Goal: Check status: Check status

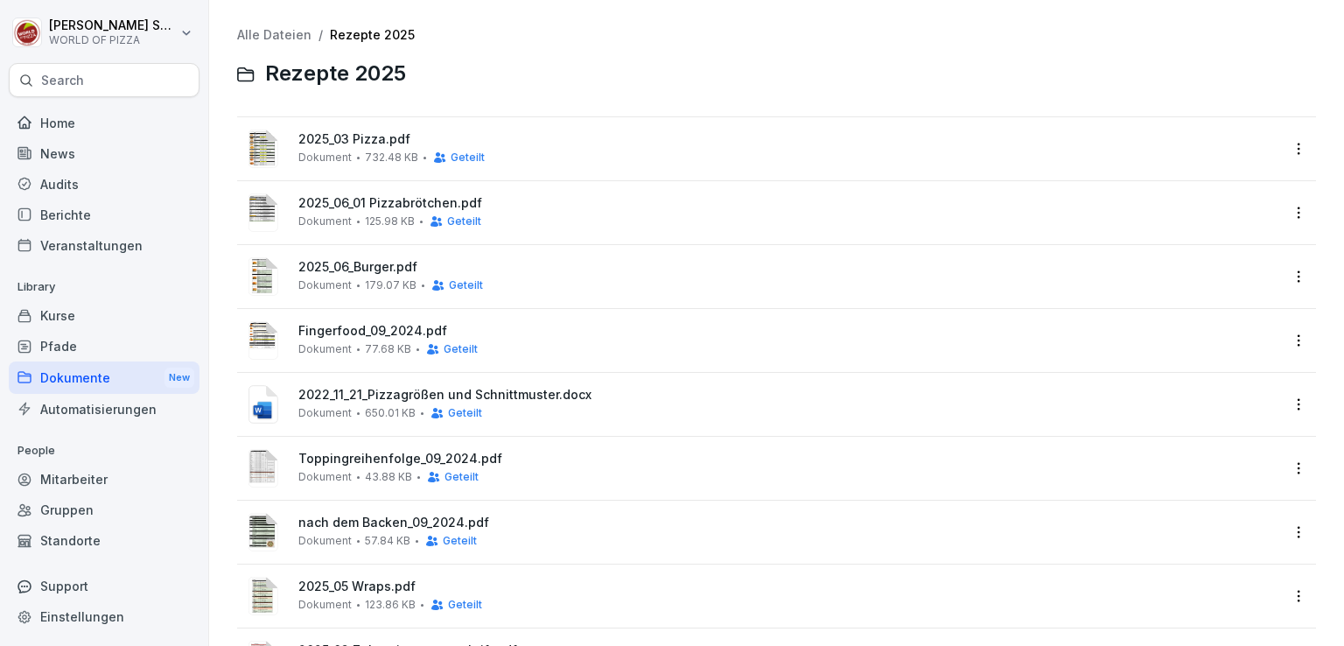
click at [57, 120] on div "Home" at bounding box center [104, 123] width 191 height 31
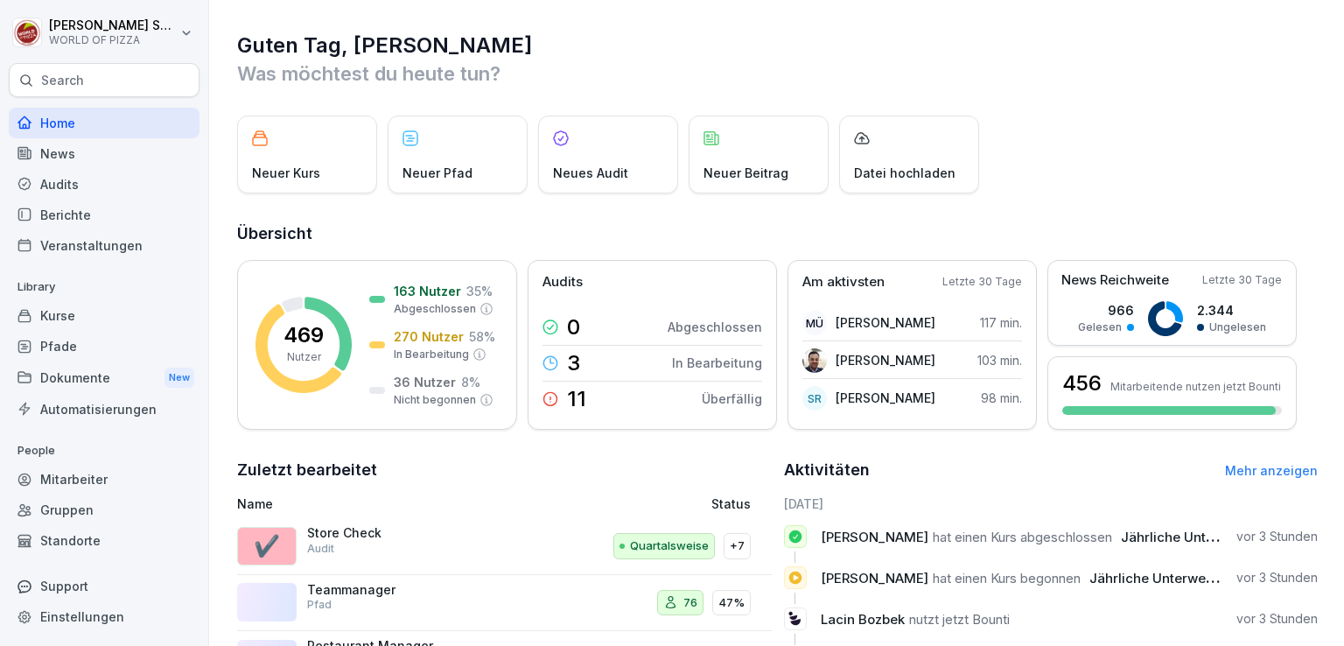
click at [56, 228] on div "Berichte" at bounding box center [104, 215] width 191 height 31
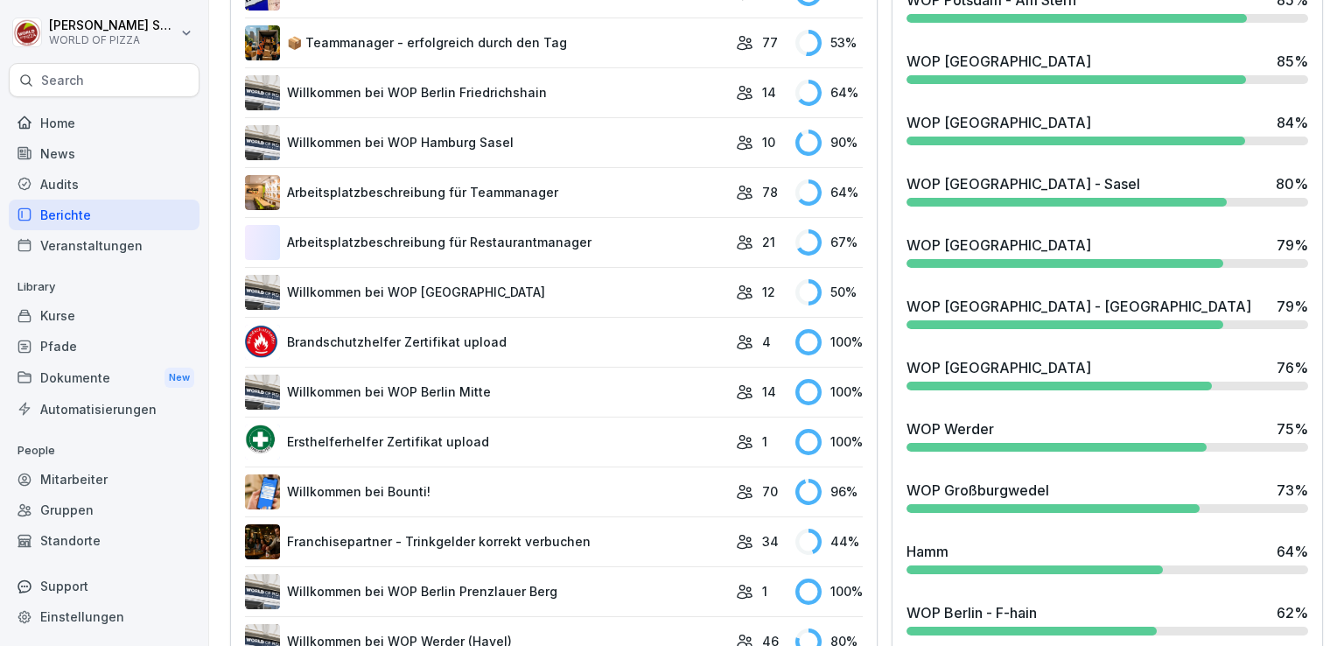
scroll to position [1204, 0]
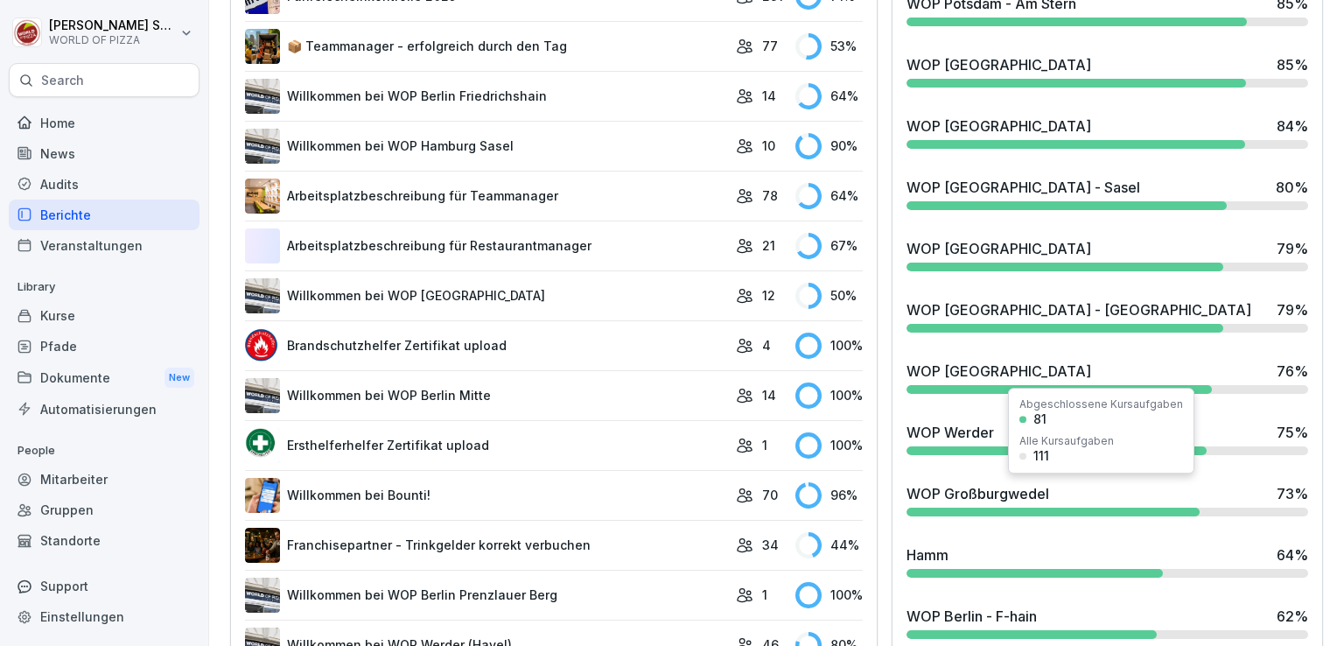
click at [970, 491] on div "WOP Großburgwedel" at bounding box center [978, 493] width 143 height 21
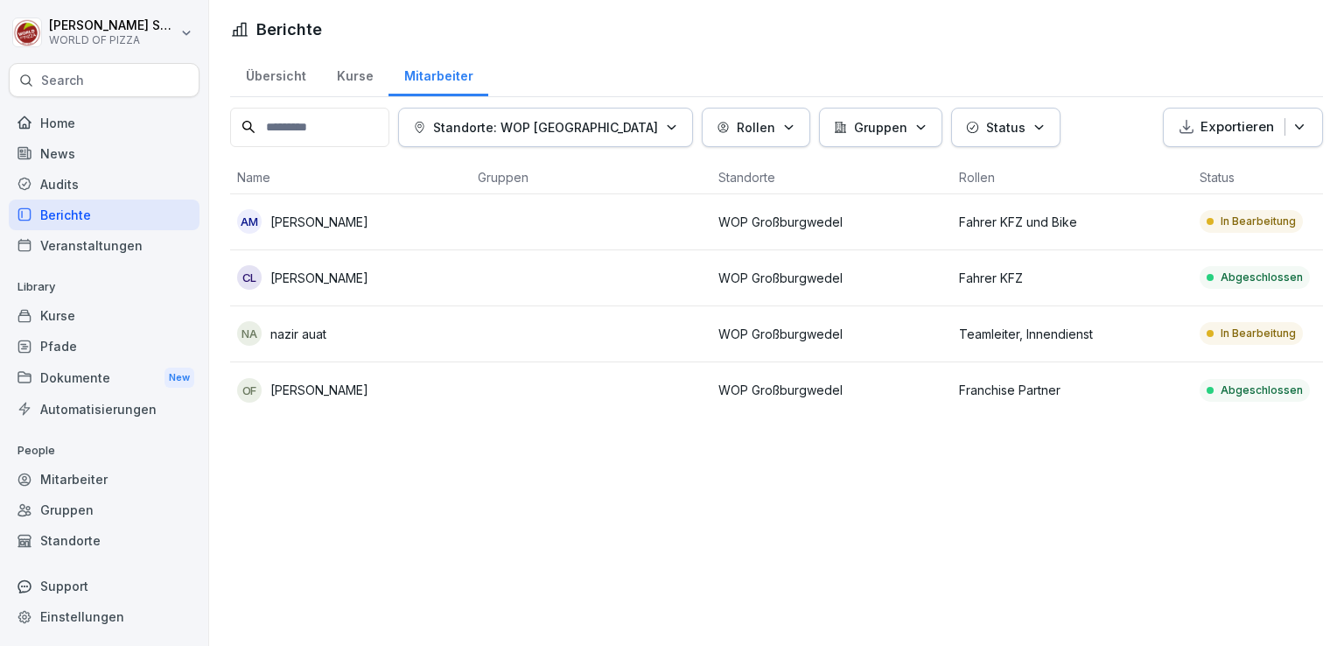
click at [523, 343] on td at bounding box center [591, 334] width 241 height 56
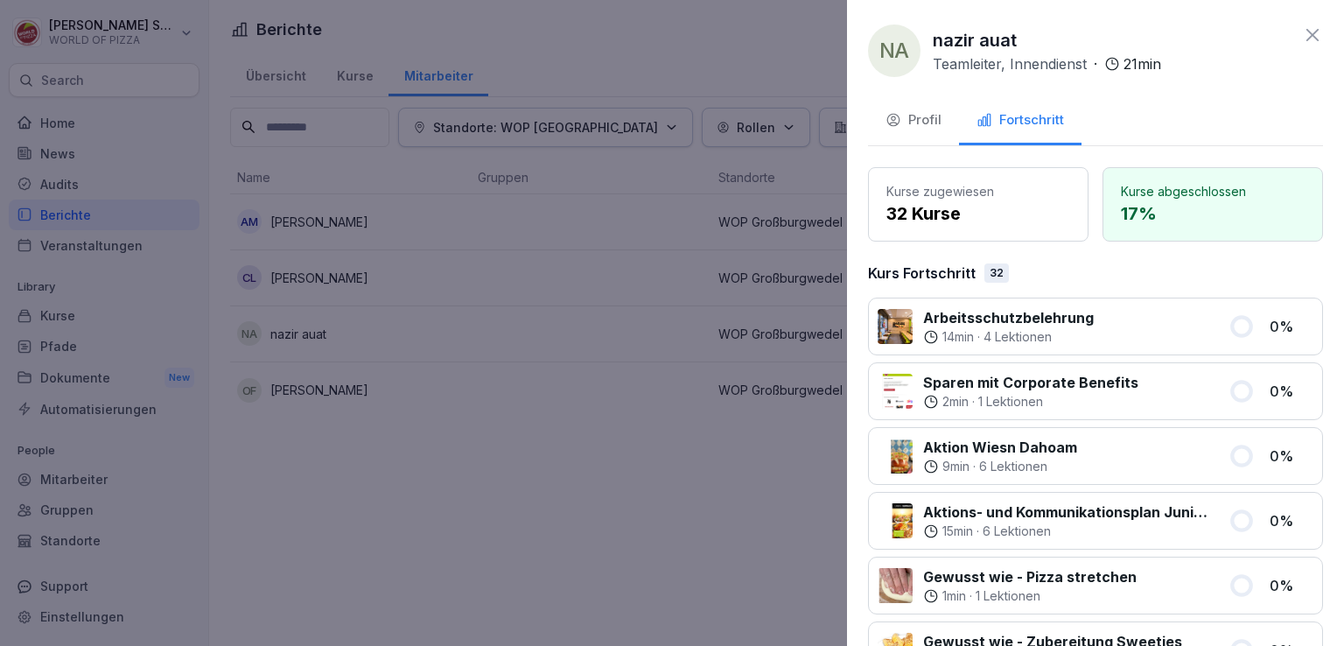
click at [1302, 35] on icon at bounding box center [1312, 35] width 21 height 21
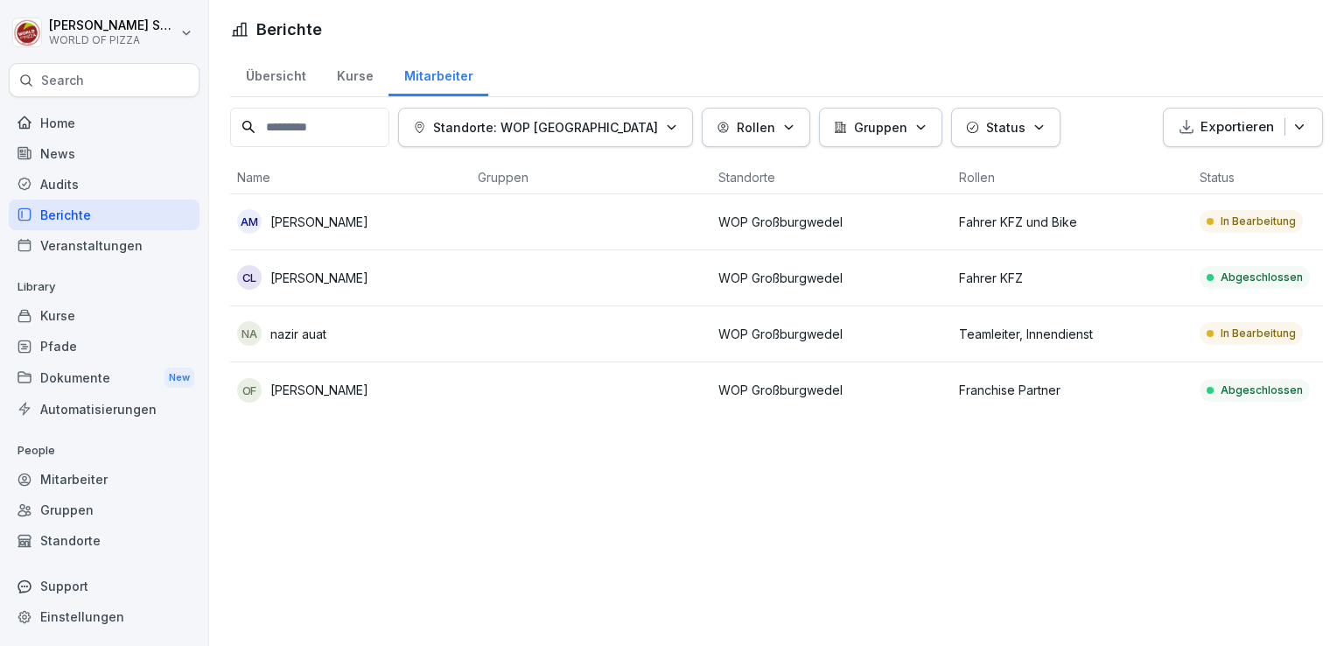
click at [61, 189] on div "Audits" at bounding box center [104, 184] width 191 height 31
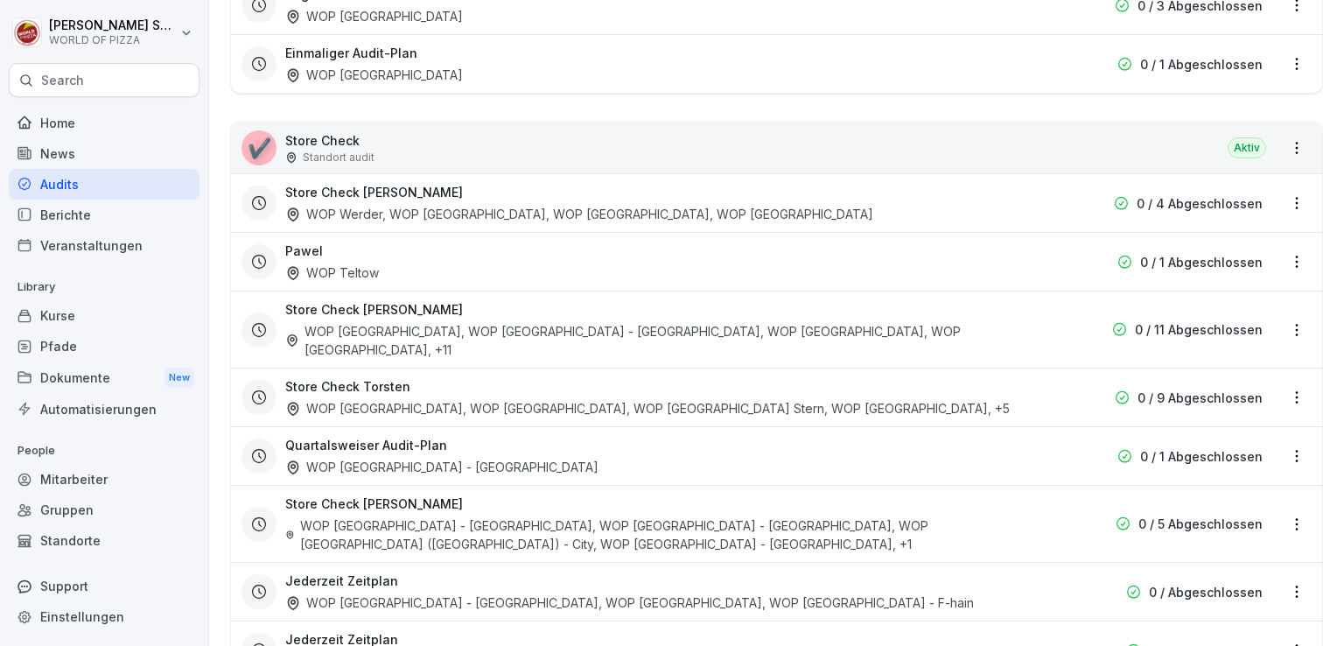
scroll to position [473, 0]
click at [1275, 309] on html "[PERSON_NAME] WORLD OF PIZZA Search Home News Audits Berichte Veranstaltungen L…" at bounding box center [672, 323] width 1344 height 646
click at [0, 0] on link "Berichte ansehen" at bounding box center [0, 0] width 0 height 0
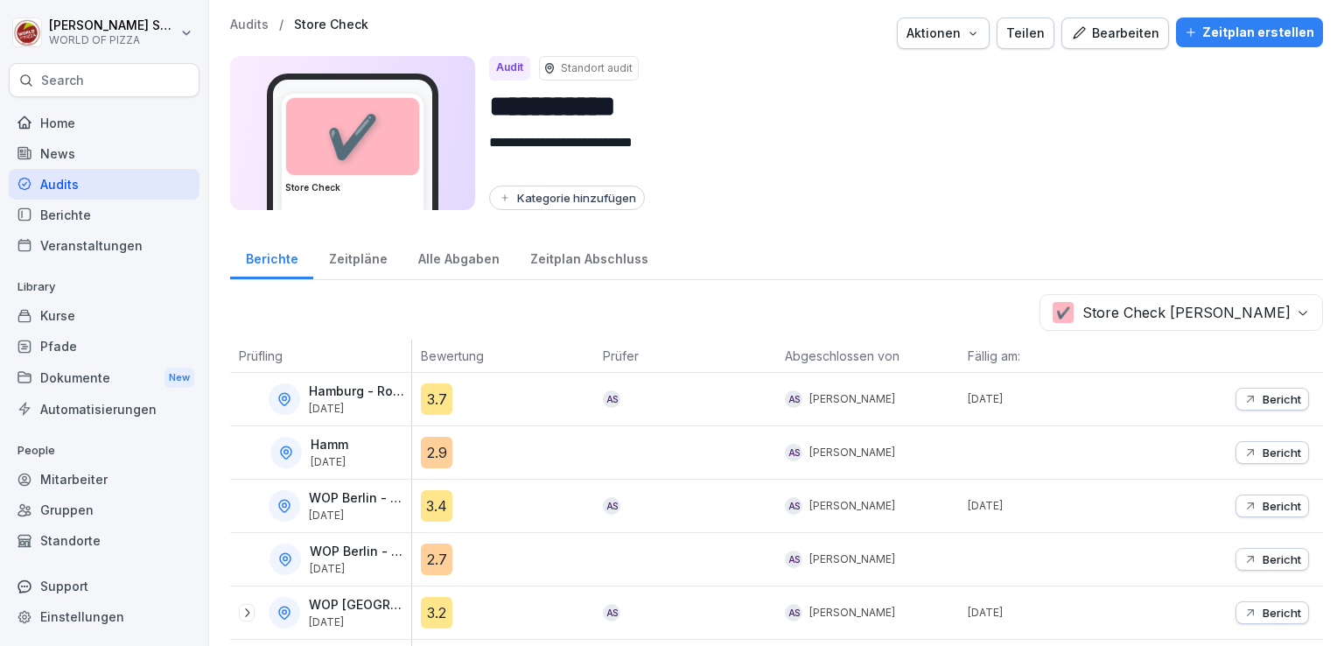
click at [443, 256] on div "Alle Abgaben" at bounding box center [459, 257] width 112 height 45
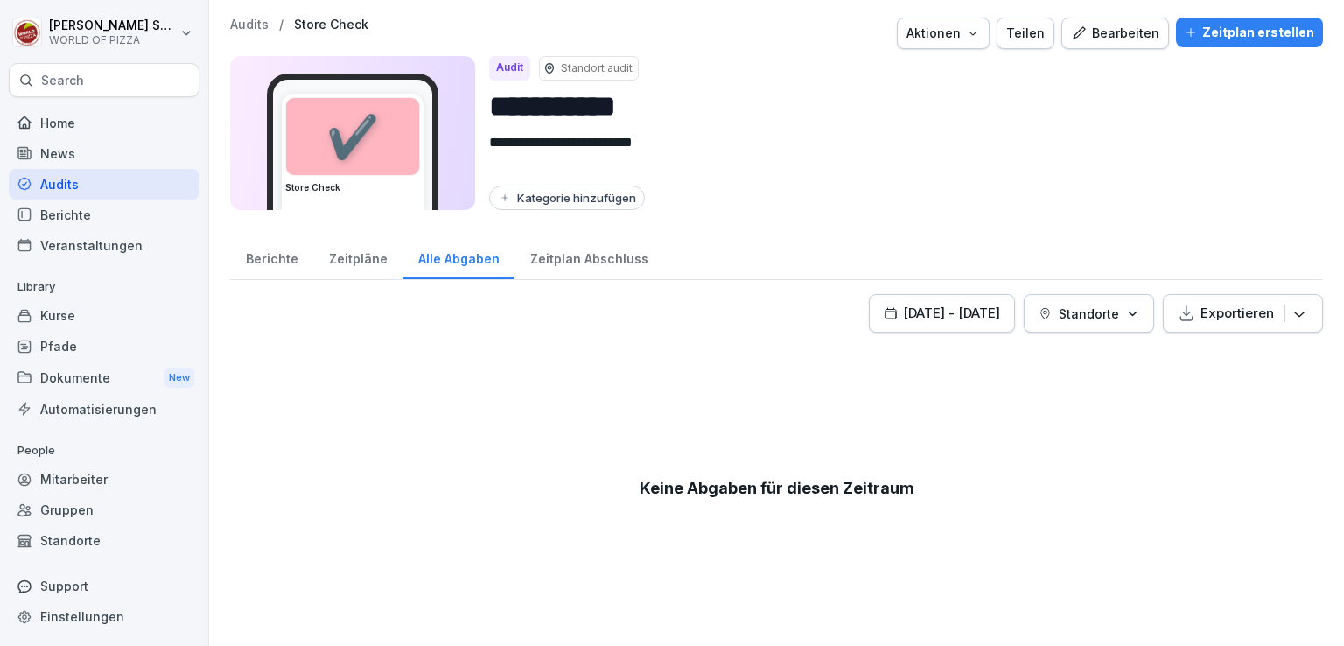
click at [884, 318] on div "[DATE] - [DATE]" at bounding box center [942, 313] width 116 height 19
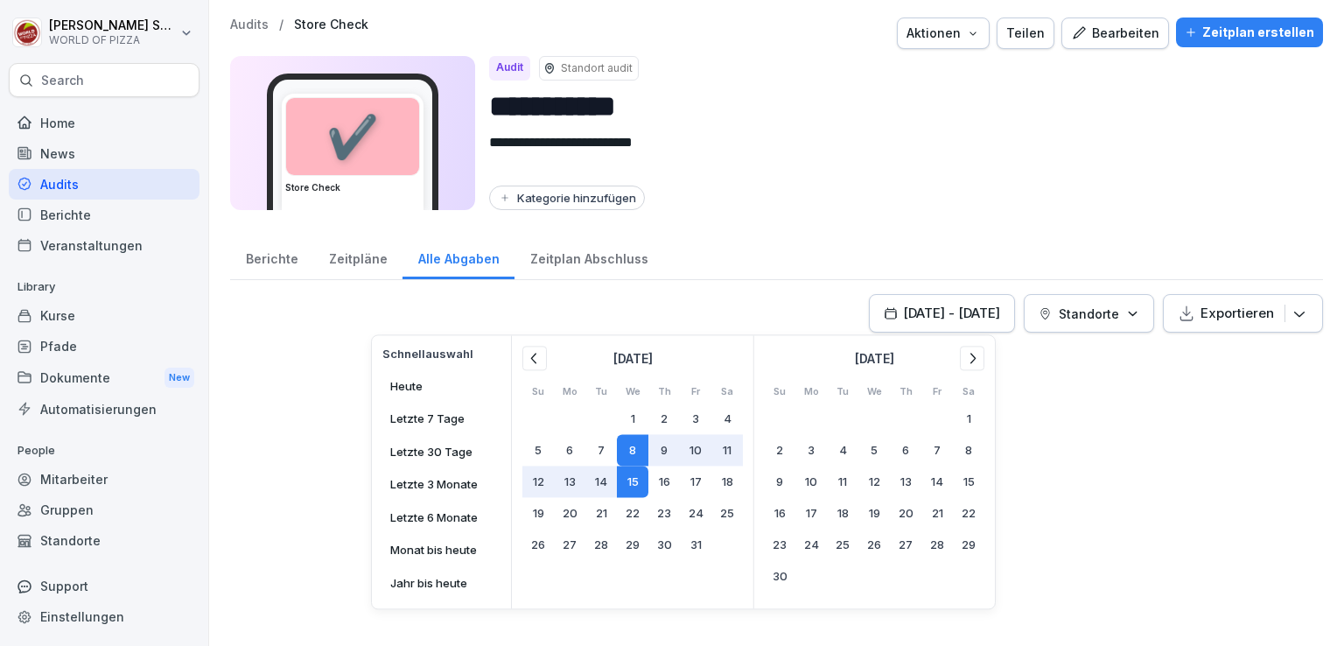
click at [539, 361] on icon at bounding box center [535, 358] width 18 height 18
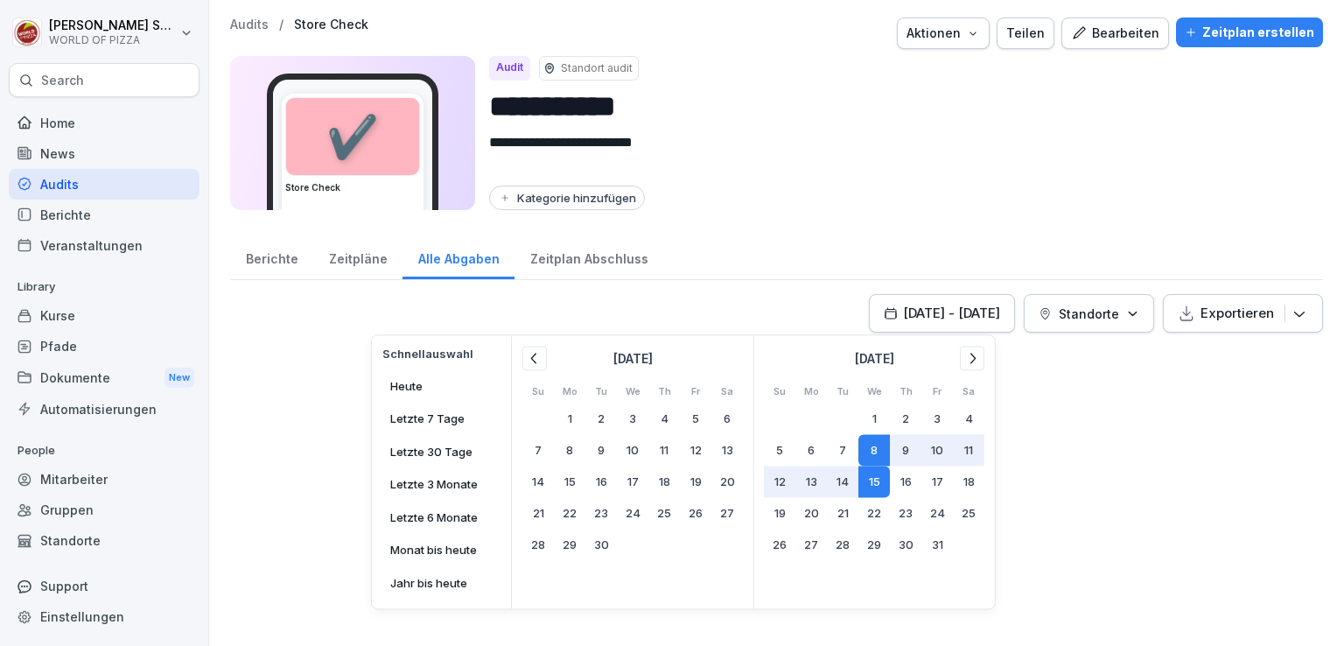
click at [539, 361] on icon at bounding box center [535, 358] width 18 height 18
click at [602, 429] on button "1" at bounding box center [602, 419] width 32 height 32
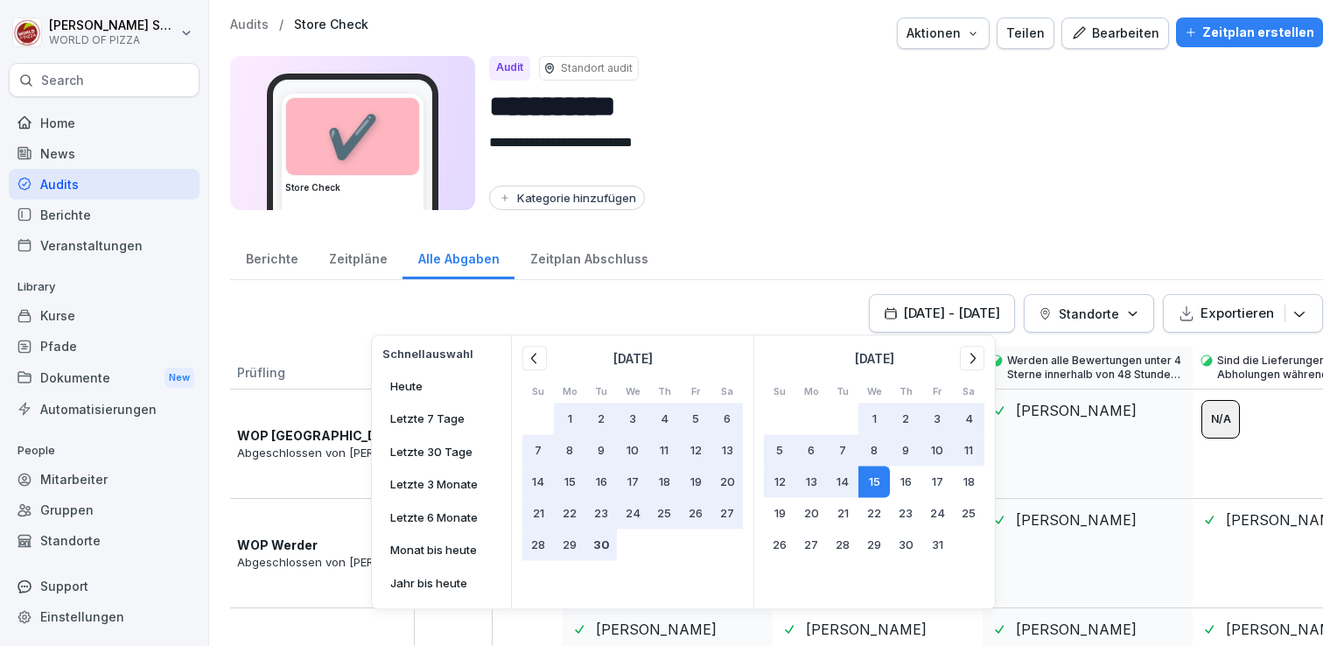
click at [602, 547] on button "30" at bounding box center [602, 545] width 32 height 32
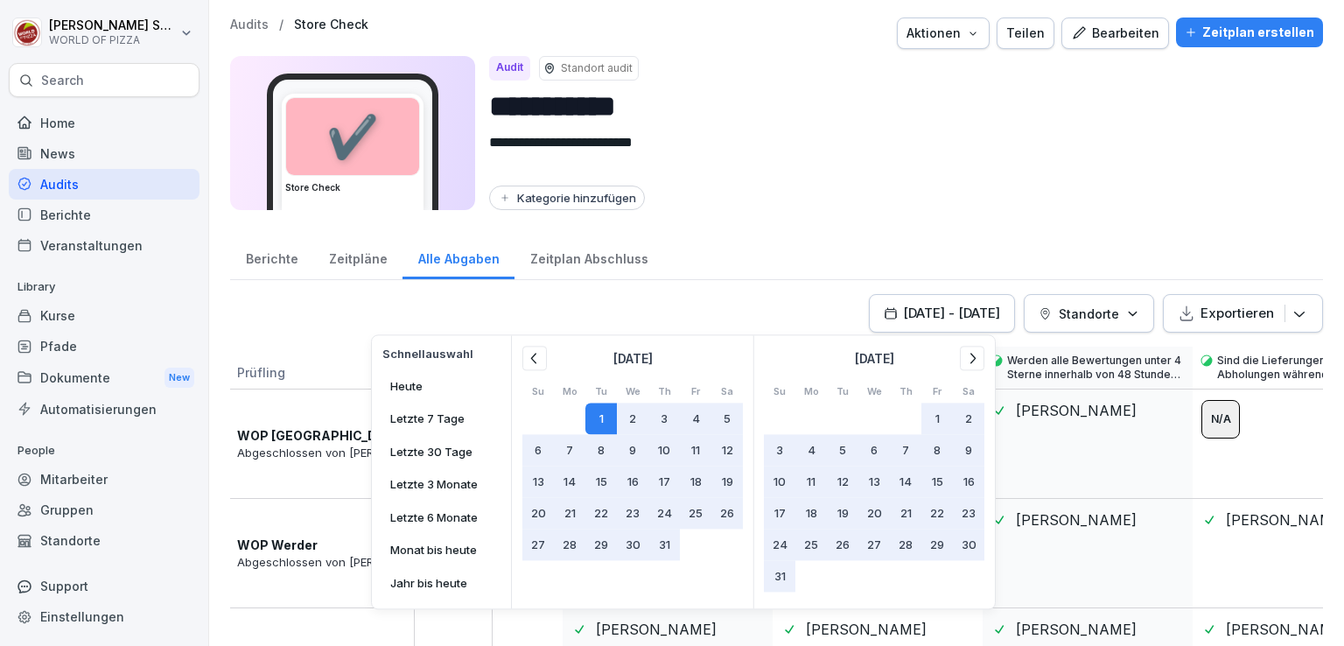
click at [744, 313] on div "[DATE] - [DATE] Schnellauswahl [DATE] Letzte 7 Tage Letzte 30 Tage Letzte 3 Mon…" at bounding box center [776, 313] width 1093 height 39
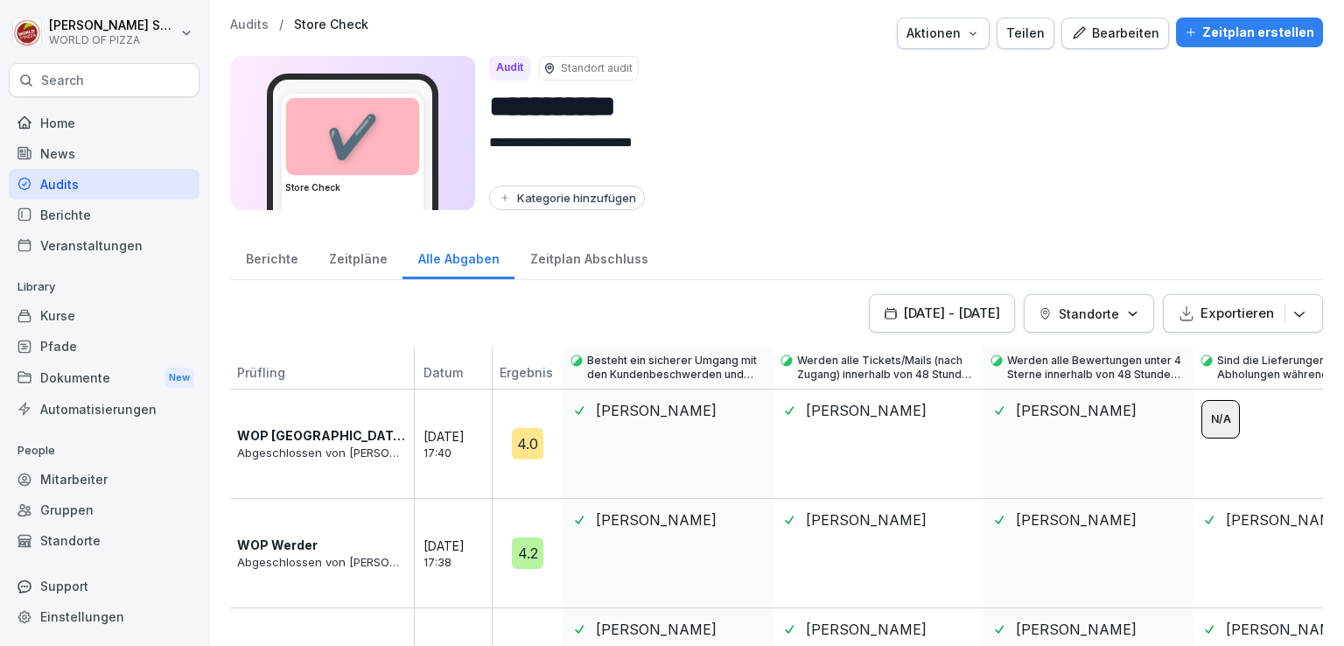
click at [1109, 312] on div "Standorte" at bounding box center [1089, 314] width 101 height 18
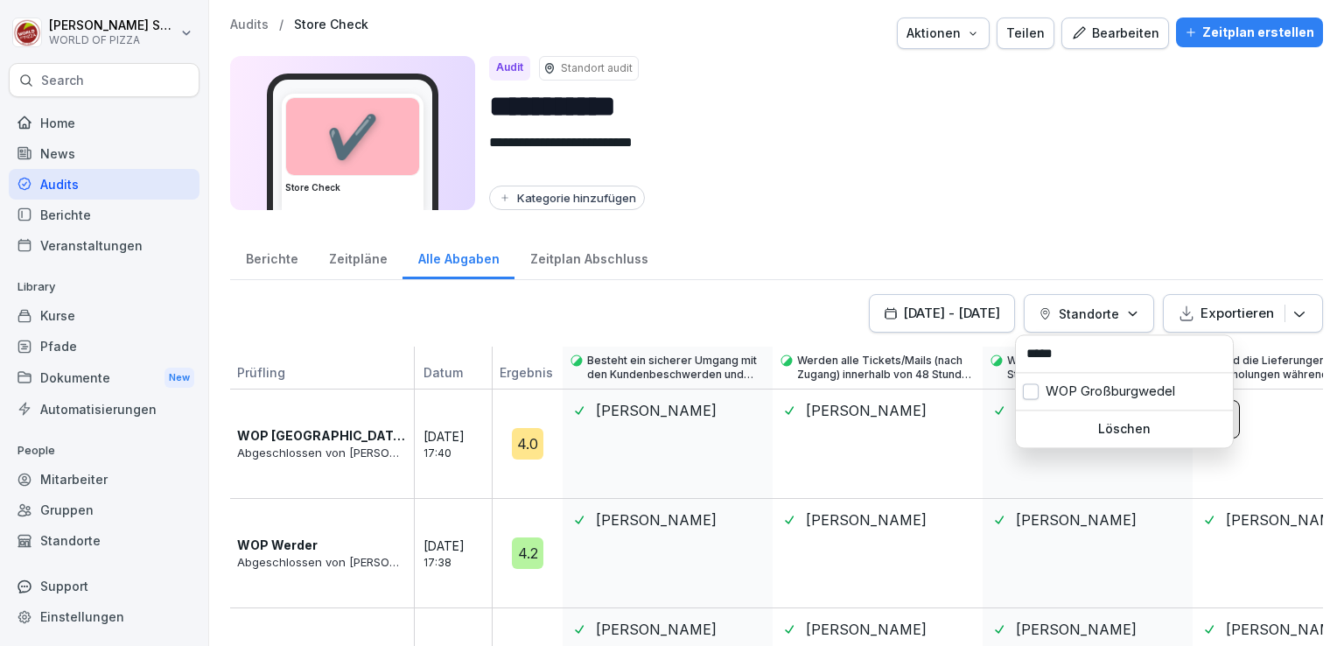
type input "*****"
click at [1087, 382] on div "WOP Großburgwedel" at bounding box center [1124, 391] width 217 height 37
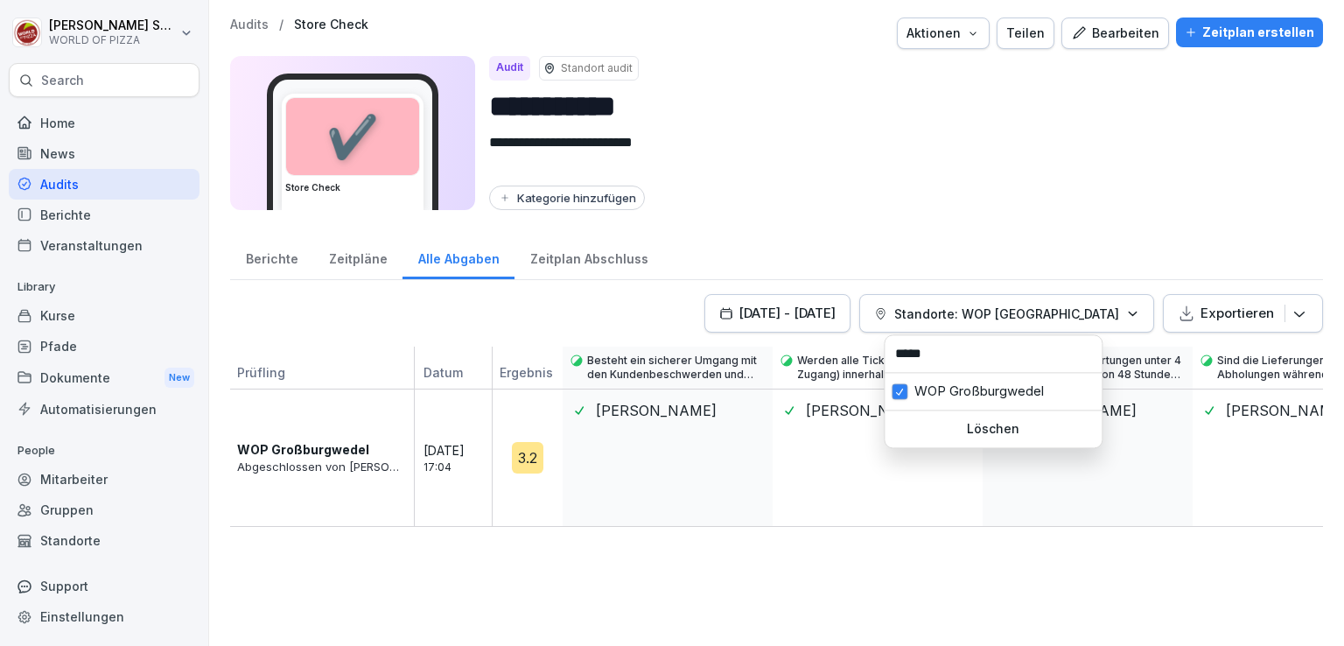
click at [1131, 315] on button "Standorte: WOP [GEOGRAPHIC_DATA]" at bounding box center [1006, 313] width 295 height 39
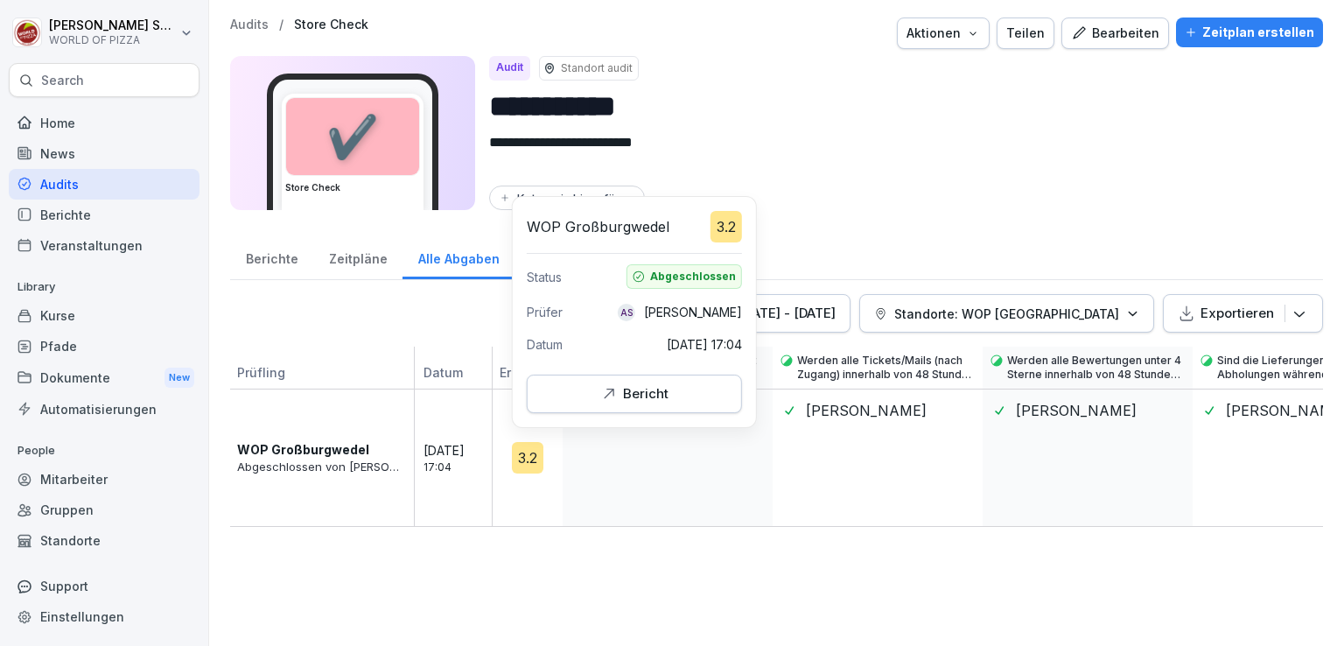
click at [581, 399] on div "Bericht" at bounding box center [635, 393] width 186 height 19
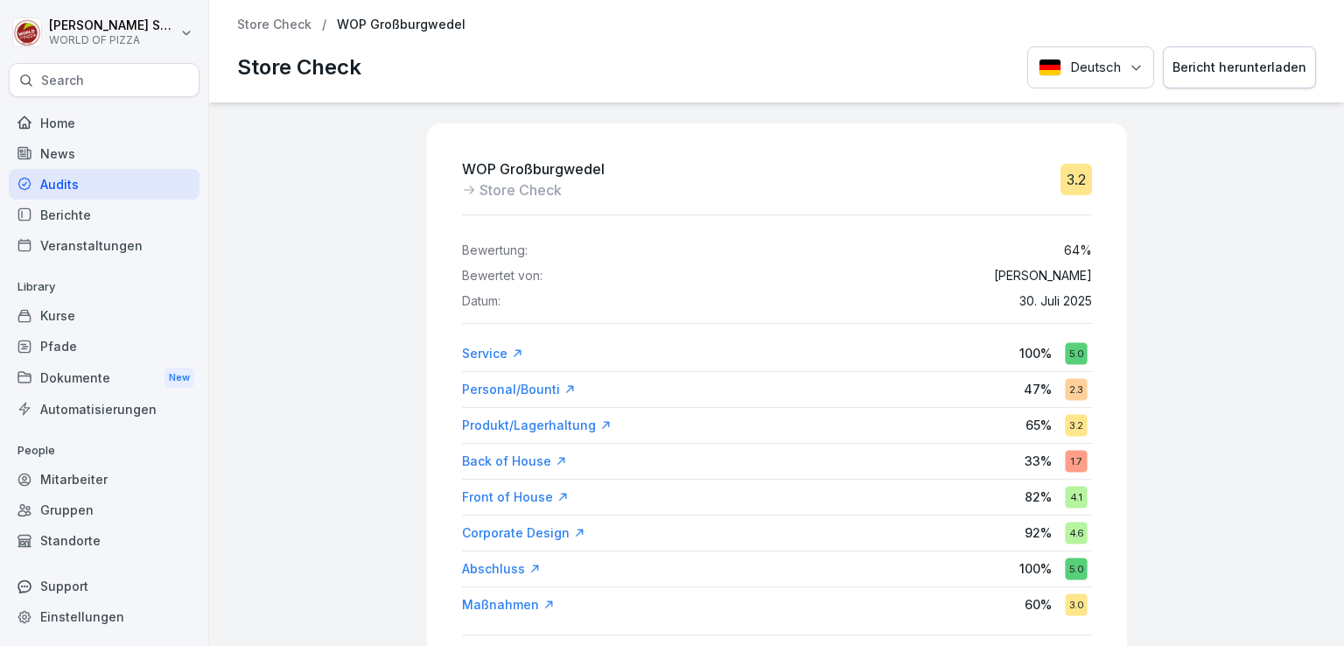
click at [900, 428] on div "Produkt/Lagerhaltung 65 % 3.2" at bounding box center [777, 426] width 630 height 32
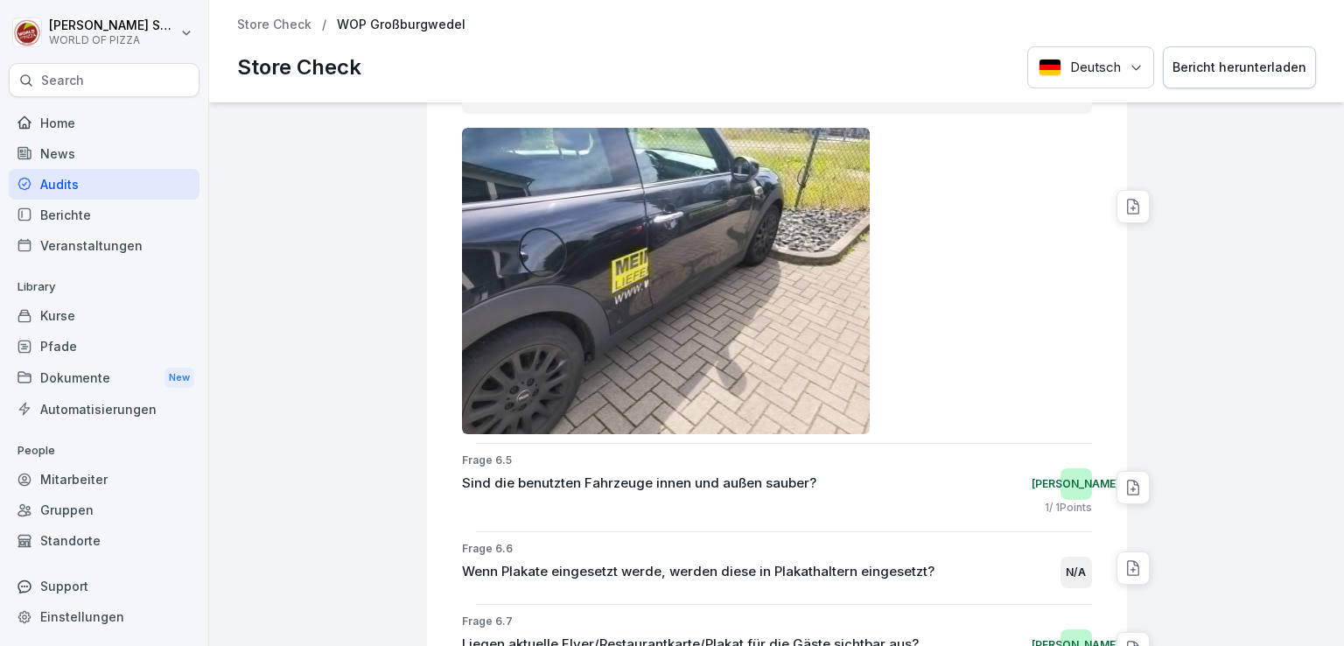
scroll to position [27531, 0]
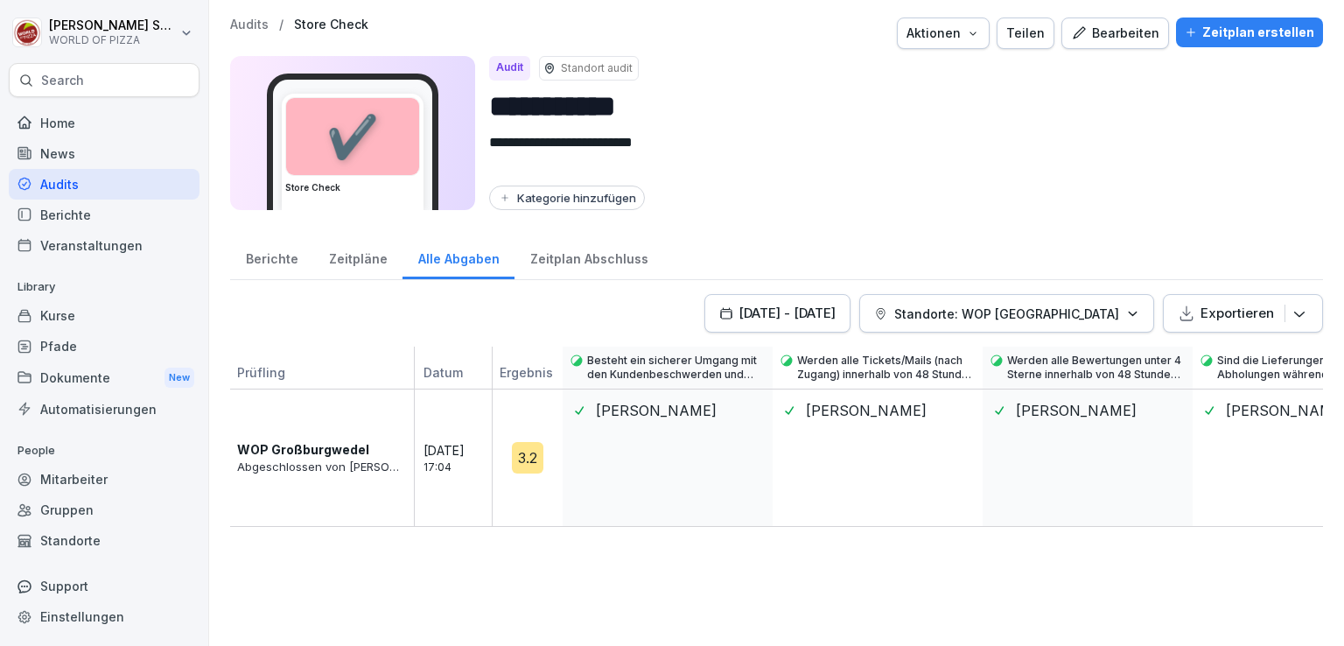
click at [836, 317] on div "[DATE] - [DATE]" at bounding box center [777, 313] width 116 height 19
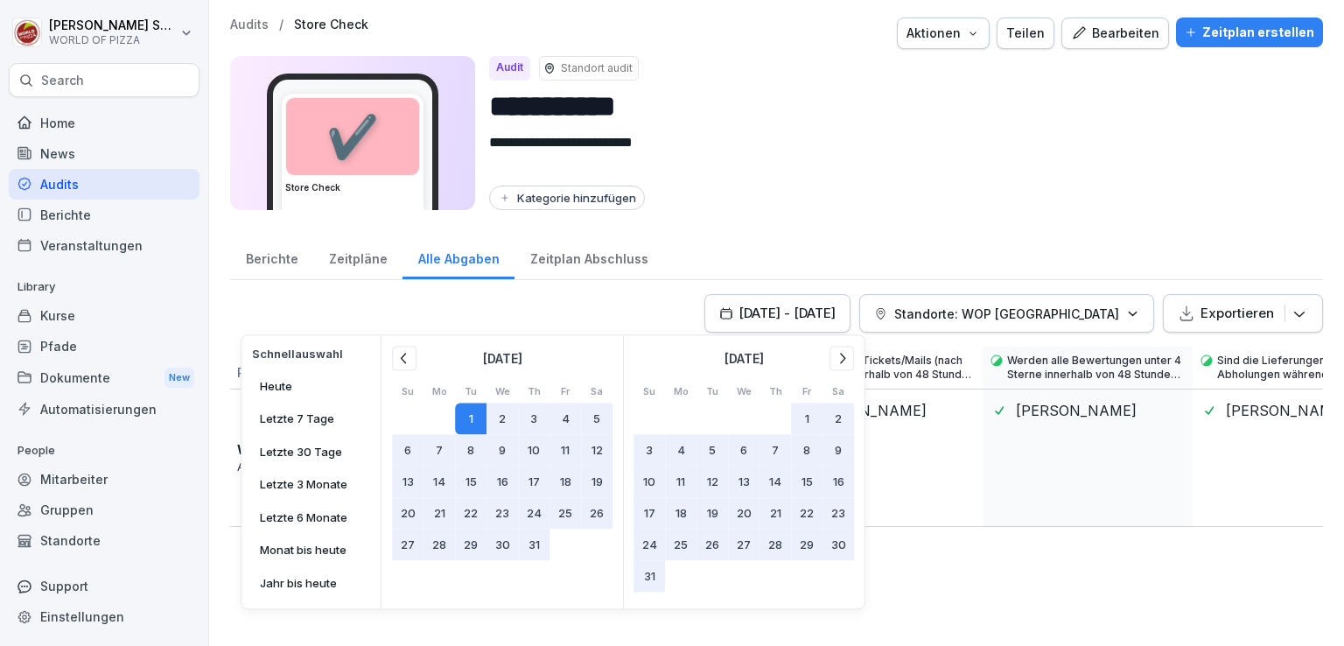
click at [467, 415] on button "1" at bounding box center [471, 419] width 32 height 32
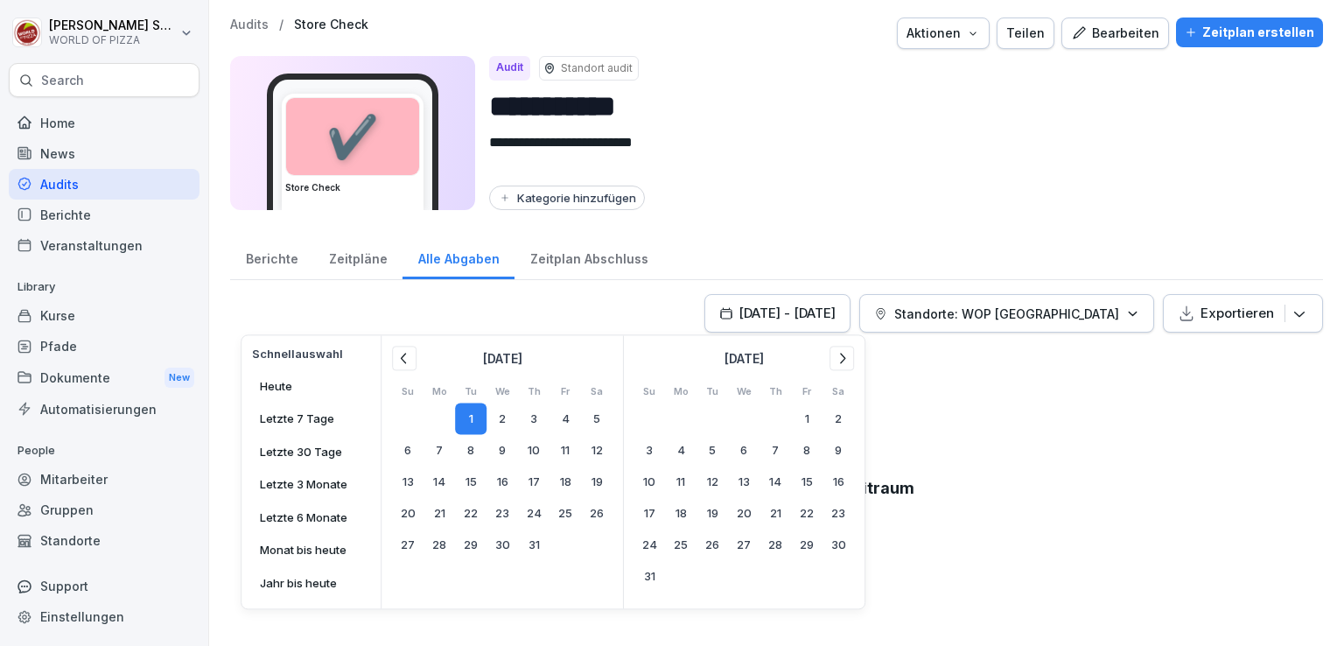
click at [845, 361] on icon at bounding box center [842, 358] width 18 height 18
click at [838, 356] on icon at bounding box center [842, 358] width 18 height 18
click at [739, 486] on button "15" at bounding box center [744, 482] width 28 height 30
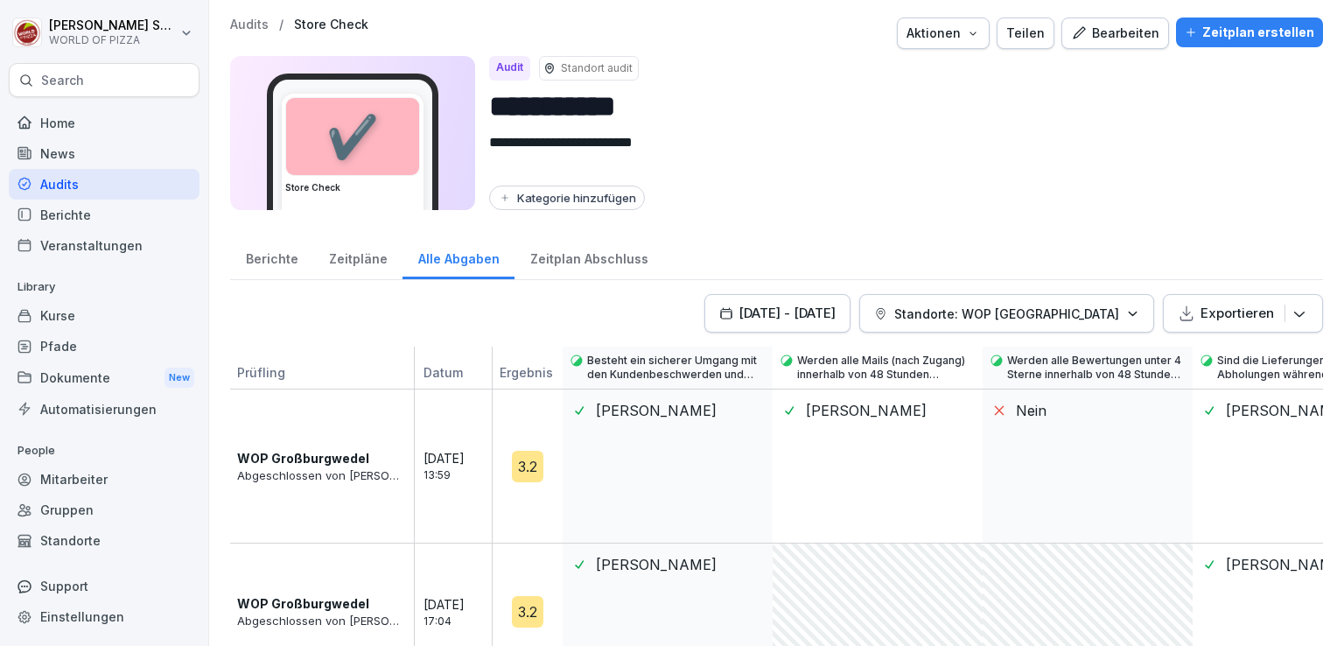
click at [969, 201] on div "Kategorie hinzufügen" at bounding box center [899, 198] width 820 height 25
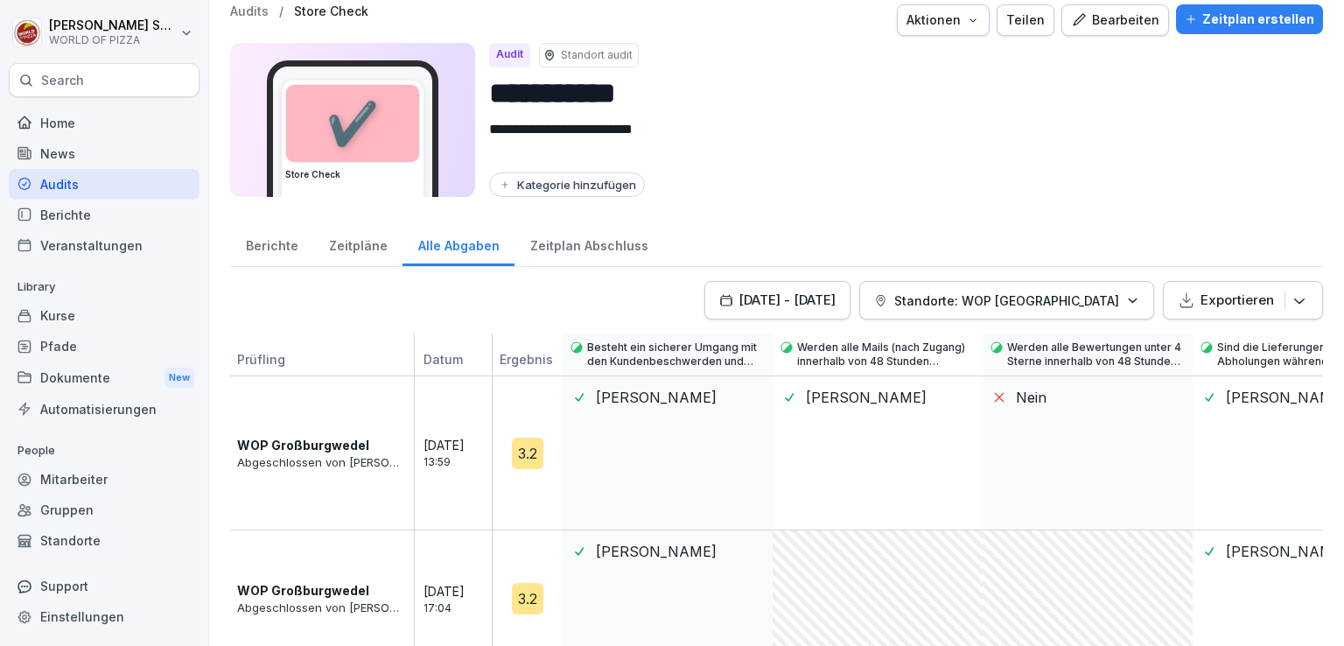
scroll to position [29, 0]
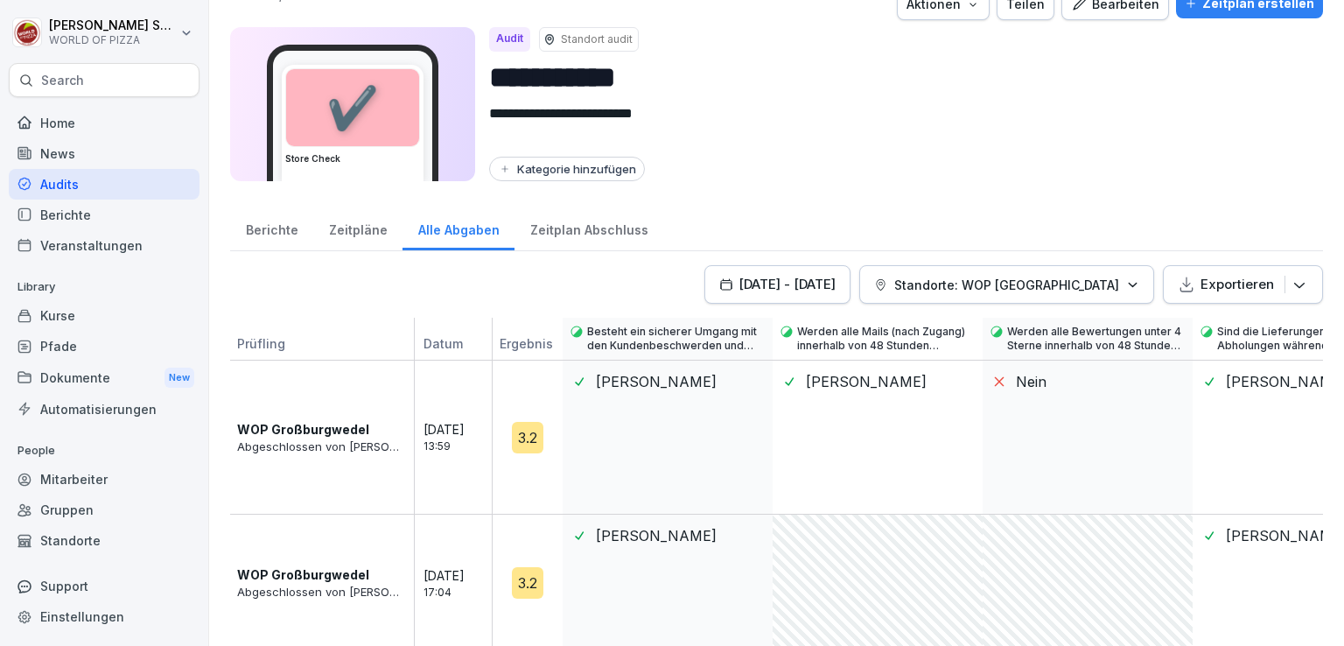
click at [798, 281] on div "[DATE] - [DATE]" at bounding box center [777, 284] width 116 height 19
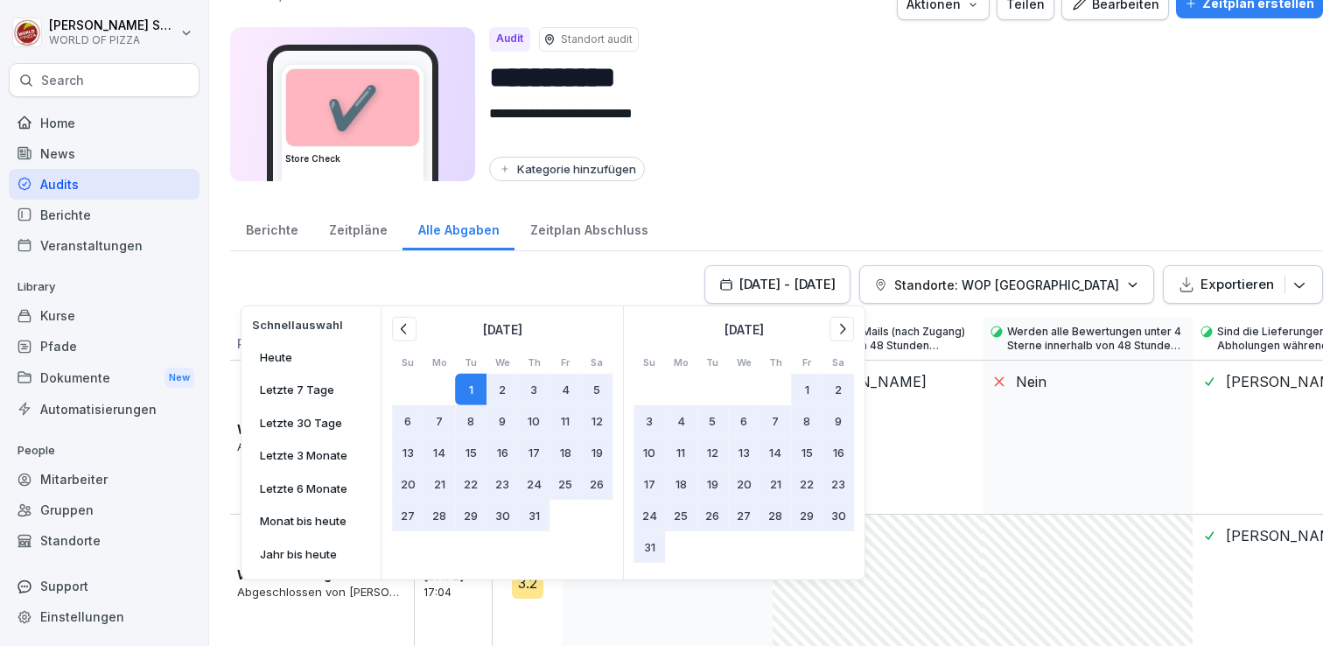
click at [403, 339] on button at bounding box center [404, 329] width 25 height 25
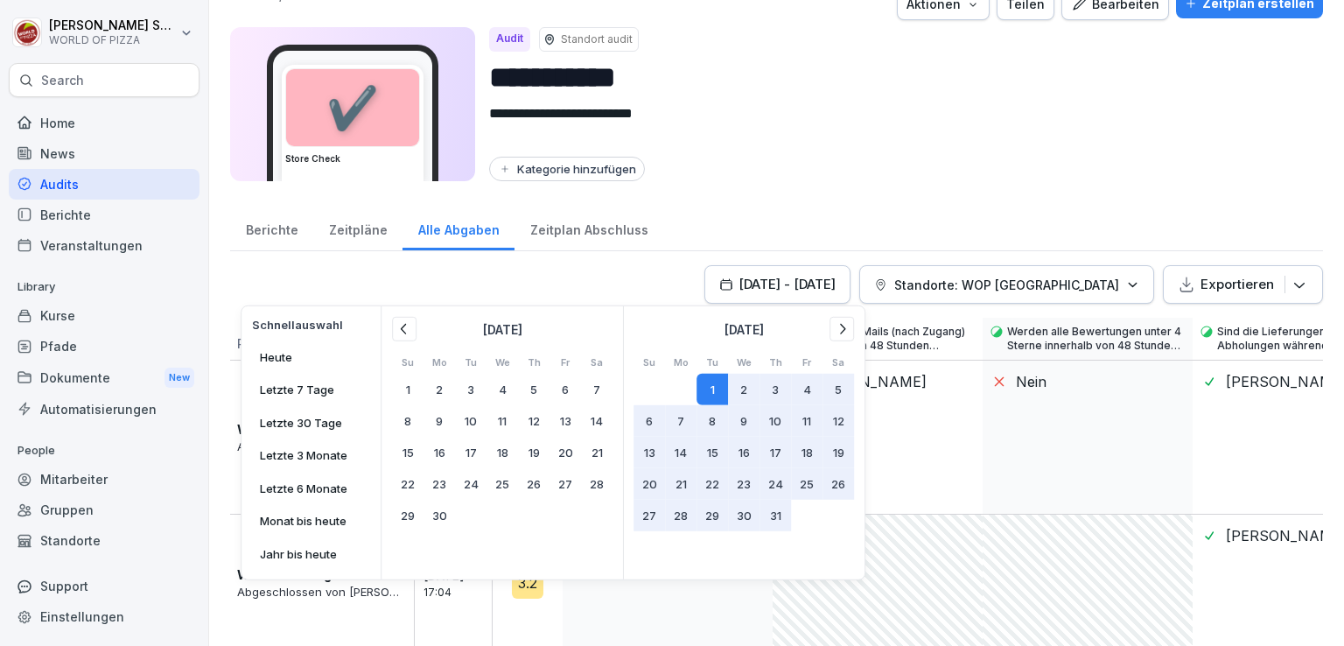
click at [404, 337] on button at bounding box center [404, 329] width 25 height 25
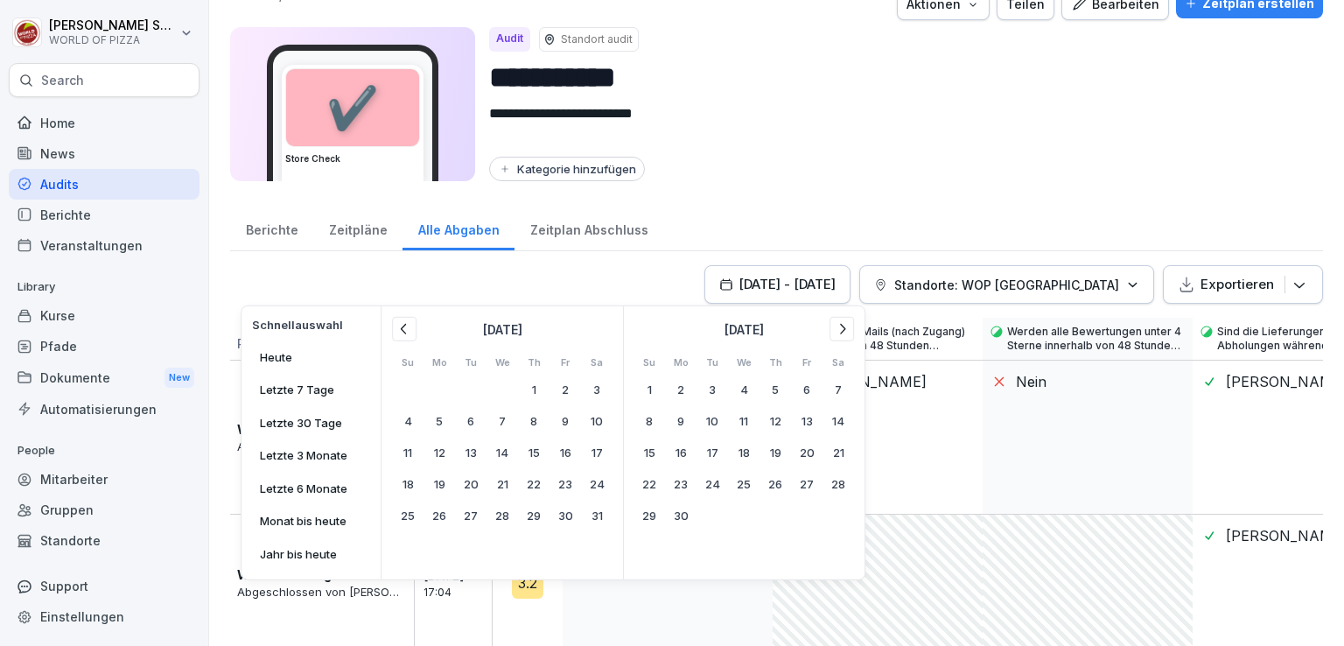
click at [404, 337] on button at bounding box center [404, 329] width 25 height 25
click at [498, 379] on button "1" at bounding box center [503, 389] width 32 height 32
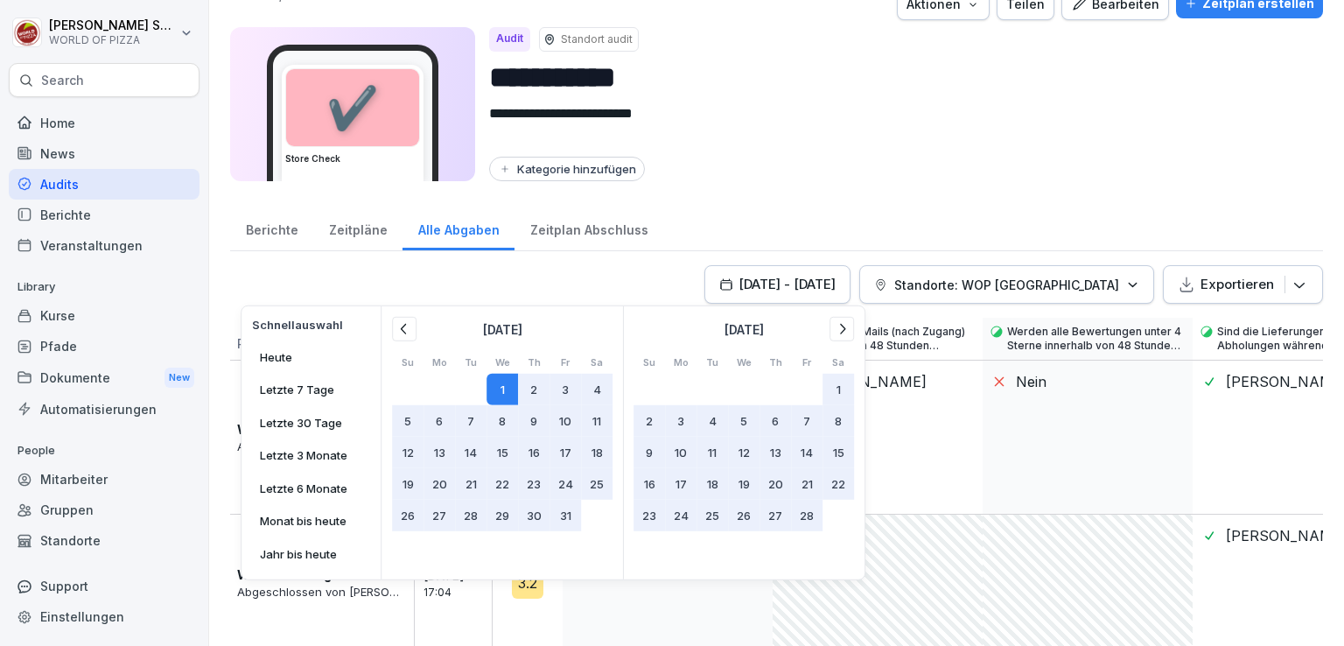
click at [838, 325] on icon at bounding box center [842, 329] width 18 height 18
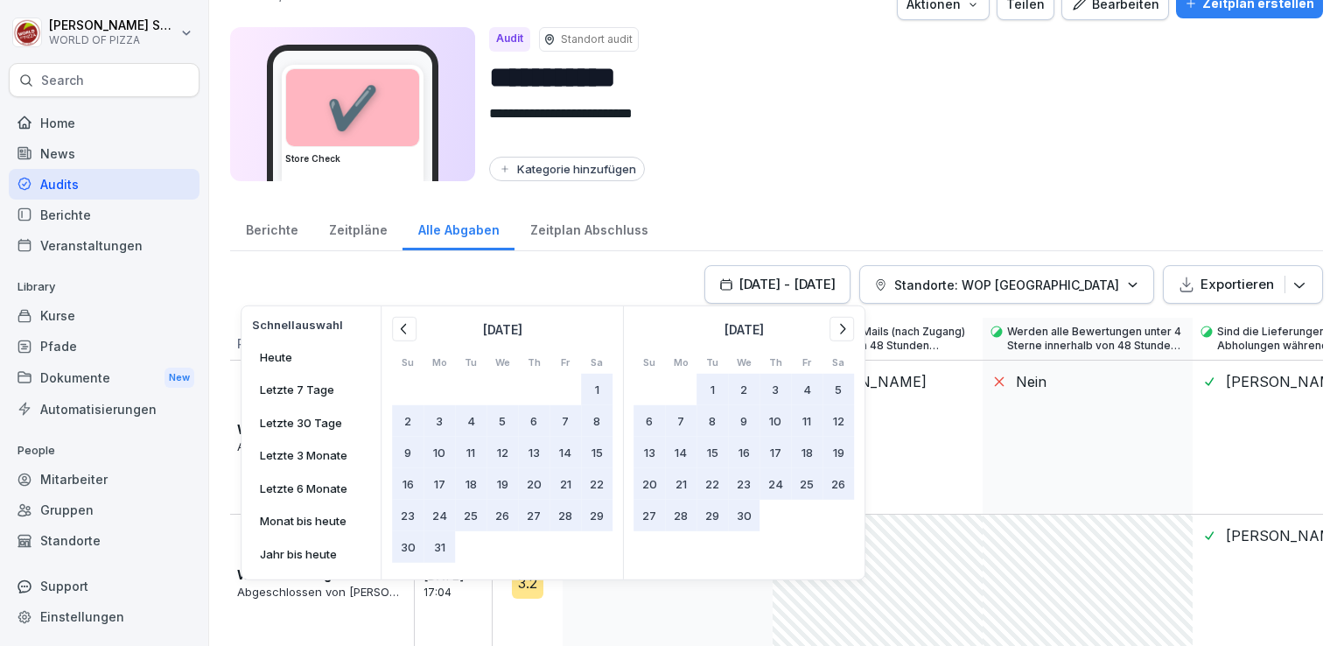
click at [838, 325] on icon at bounding box center [842, 329] width 18 height 18
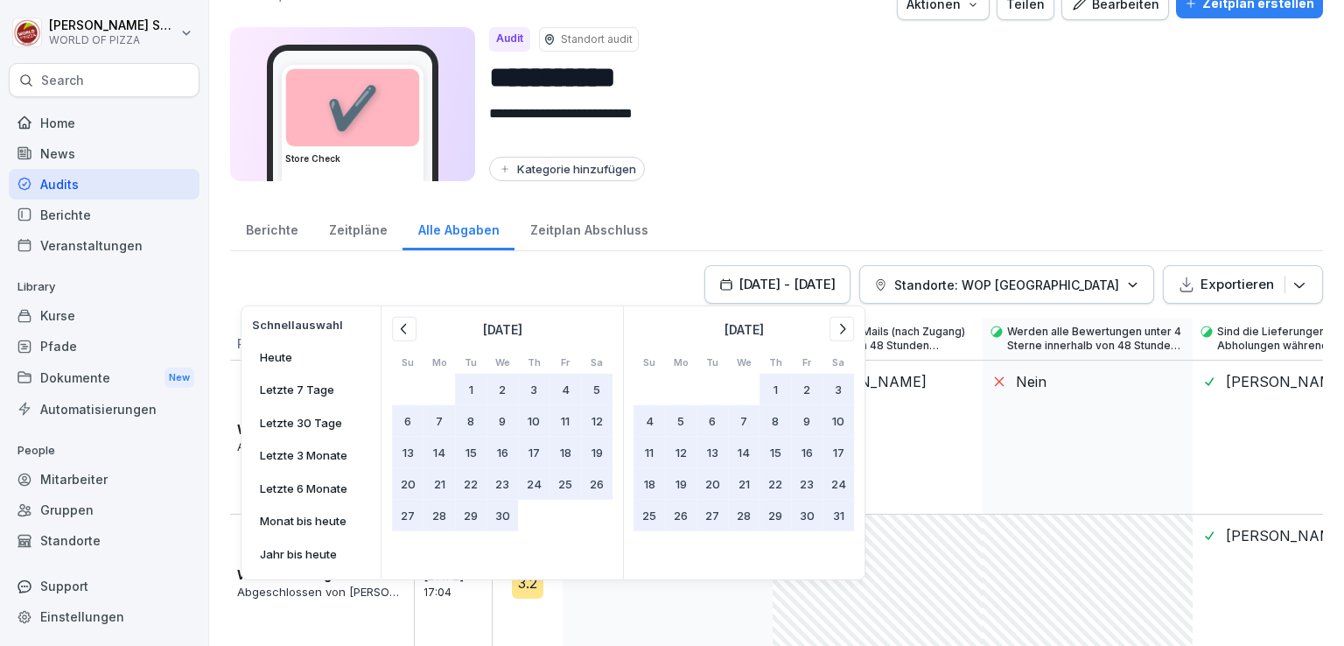
click at [838, 325] on icon at bounding box center [842, 329] width 18 height 18
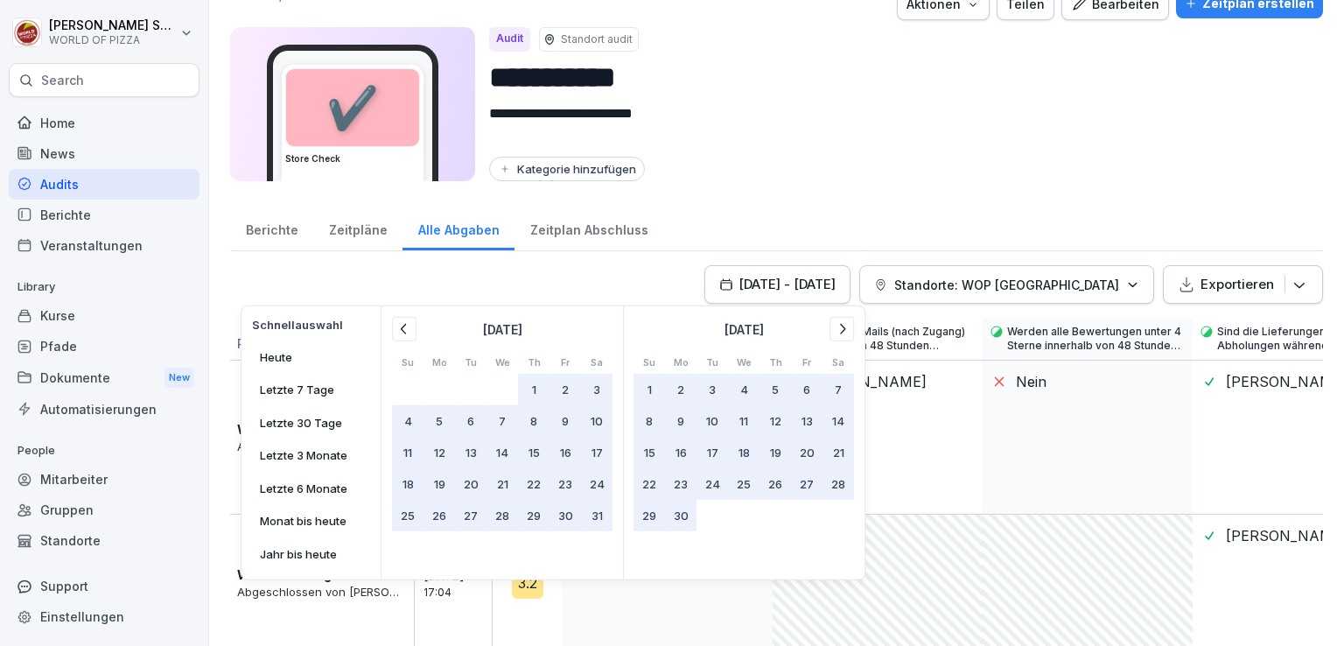
click at [838, 325] on icon at bounding box center [842, 329] width 18 height 18
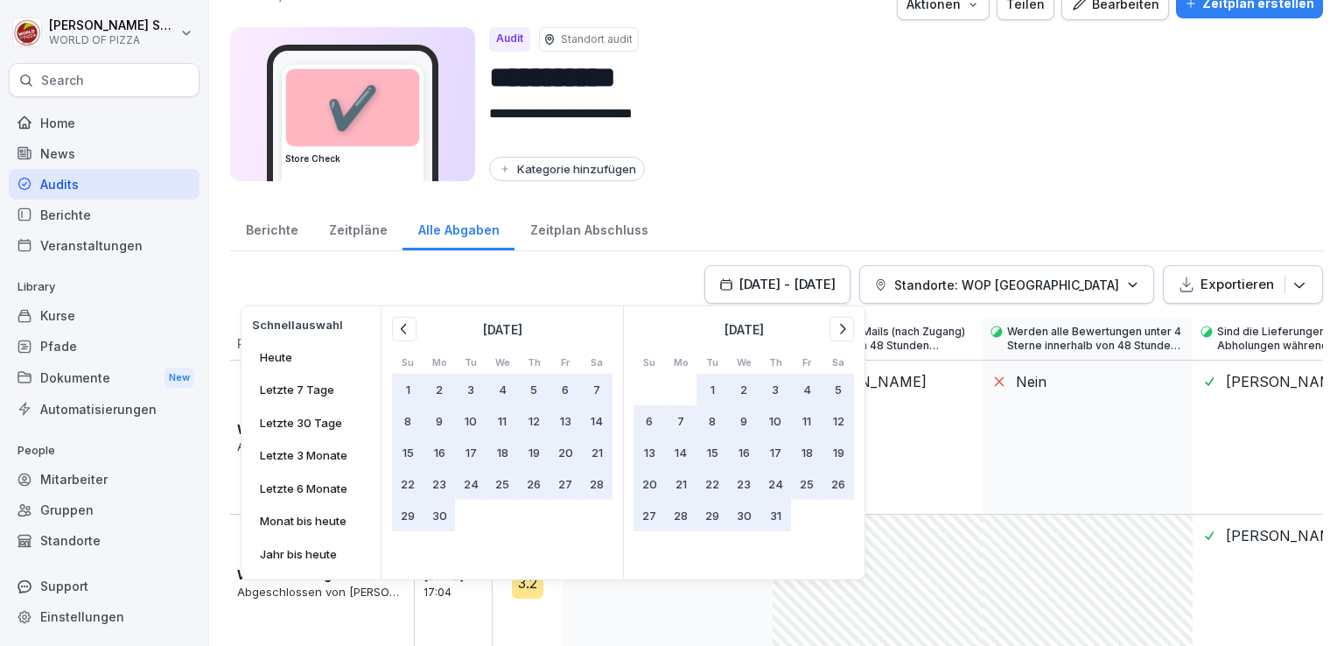
click at [838, 325] on icon at bounding box center [842, 329] width 18 height 18
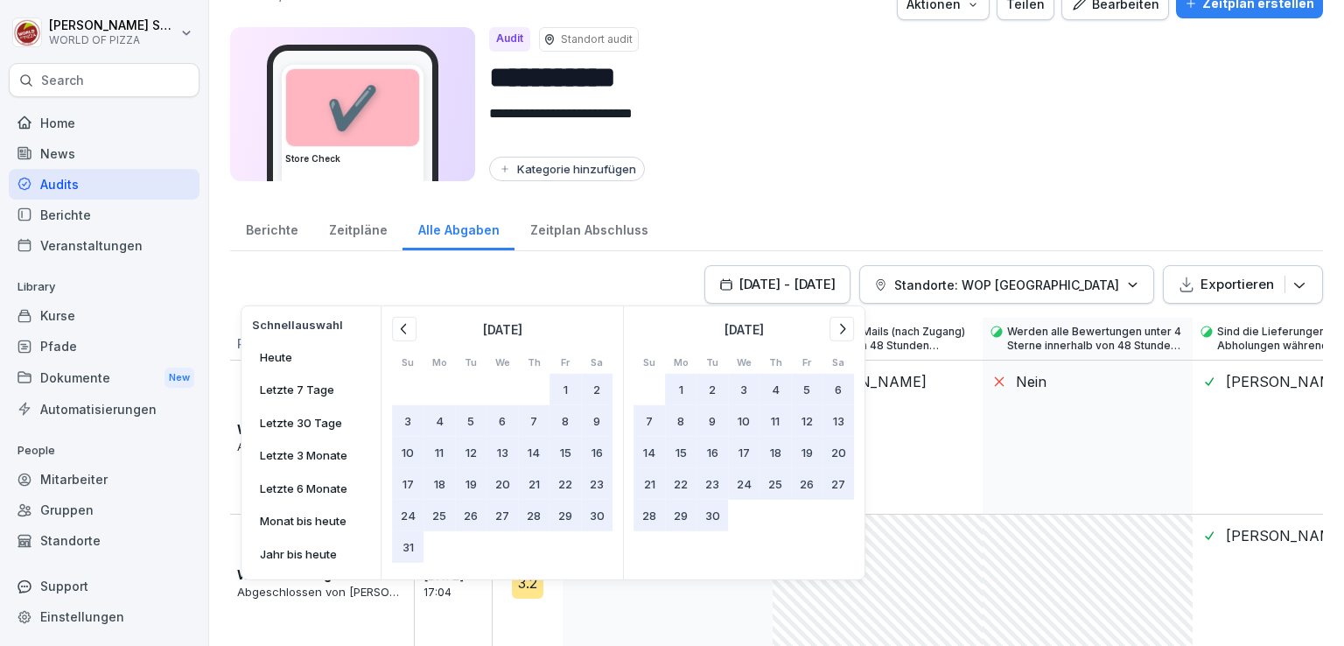
click at [838, 325] on icon at bounding box center [842, 329] width 18 height 18
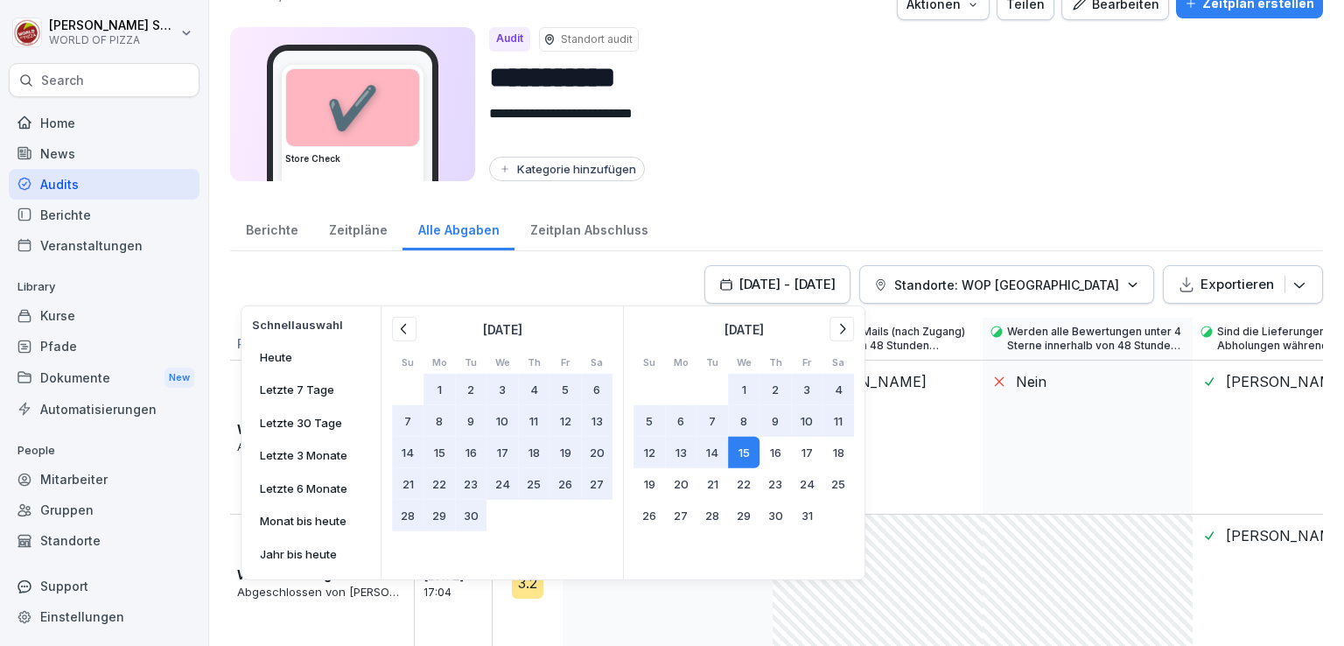
click at [741, 450] on button "15" at bounding box center [744, 452] width 32 height 32
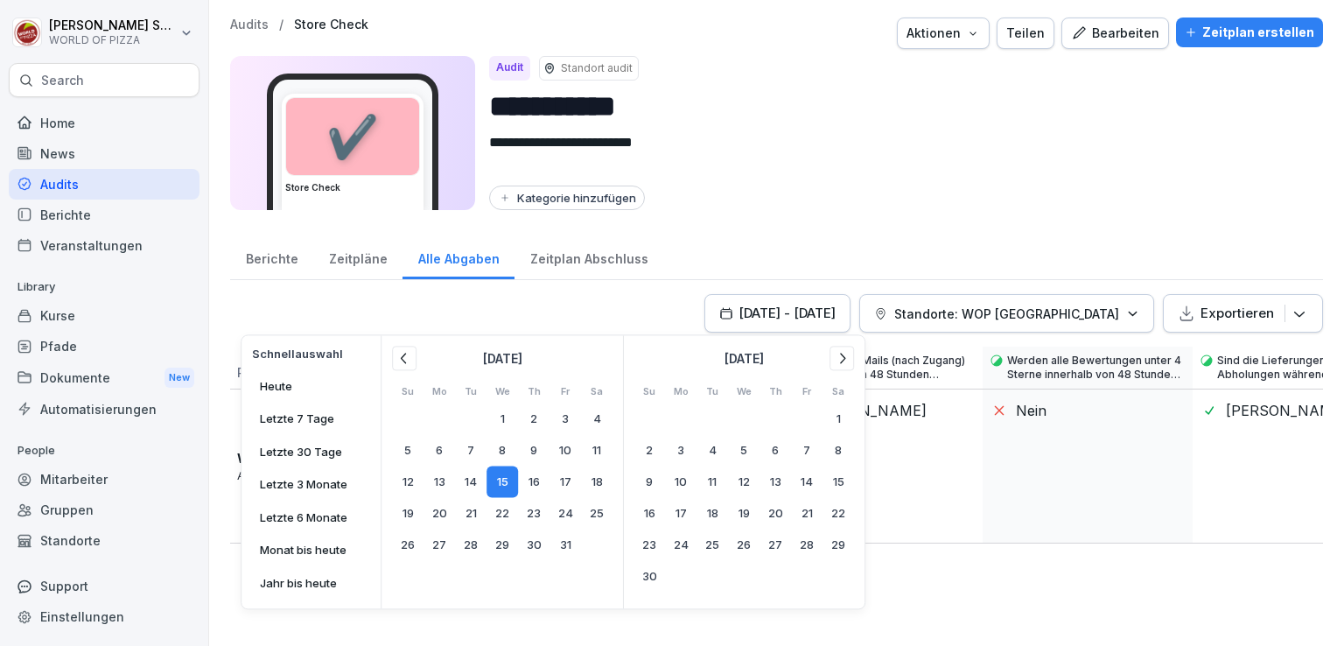
click at [406, 361] on icon at bounding box center [405, 358] width 18 height 18
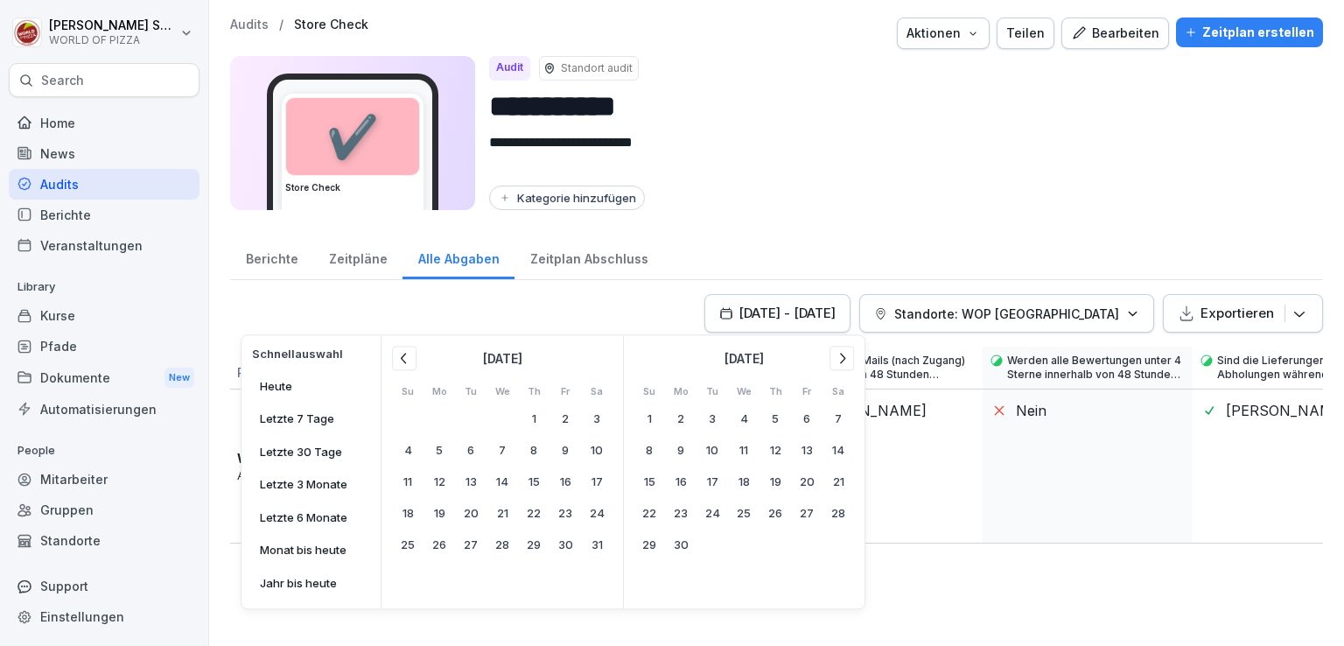
click at [406, 361] on icon at bounding box center [405, 358] width 18 height 18
click at [504, 418] on button "1" at bounding box center [503, 419] width 32 height 32
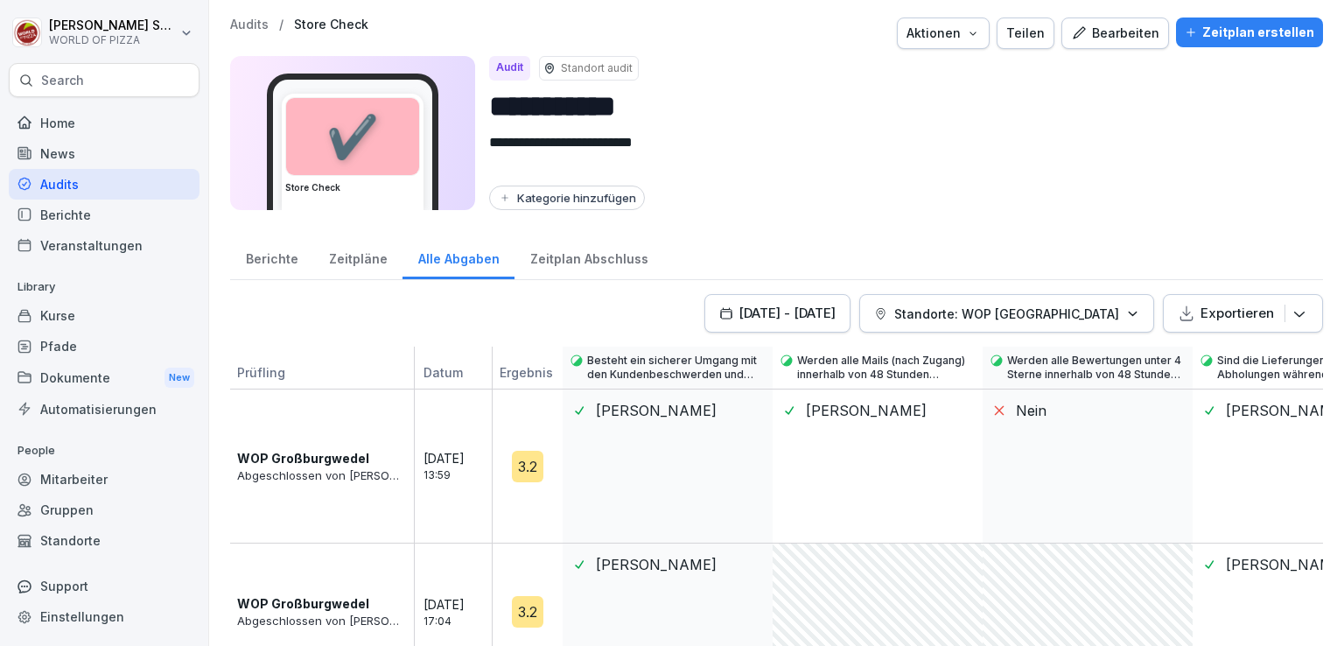
click at [721, 259] on div "Berichte Zeitpläne Alle Abgaben Zeitplan Abschluss" at bounding box center [776, 258] width 1093 height 46
